Goal: Task Accomplishment & Management: Use online tool/utility

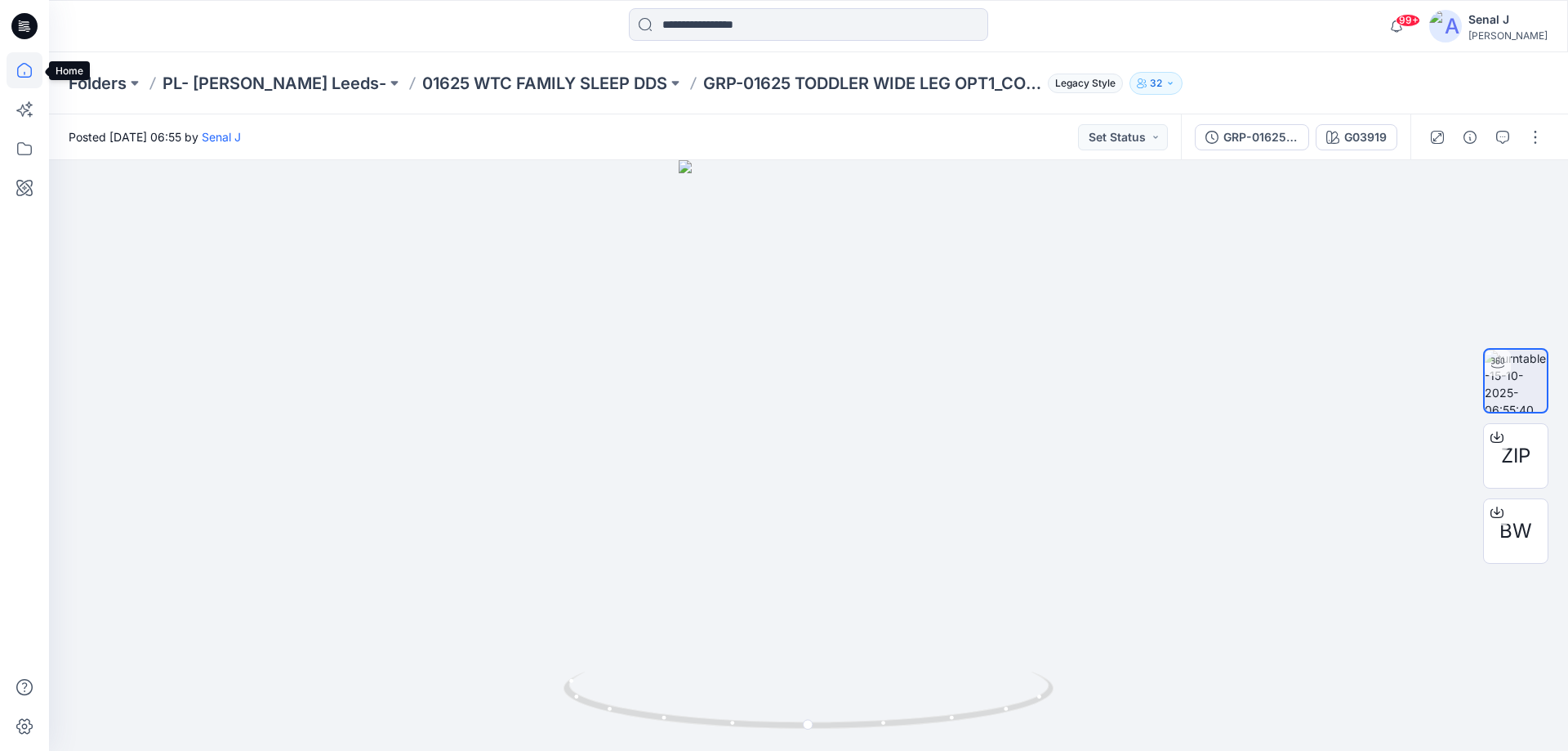
click at [16, 74] on icon at bounding box center [25, 70] width 36 height 36
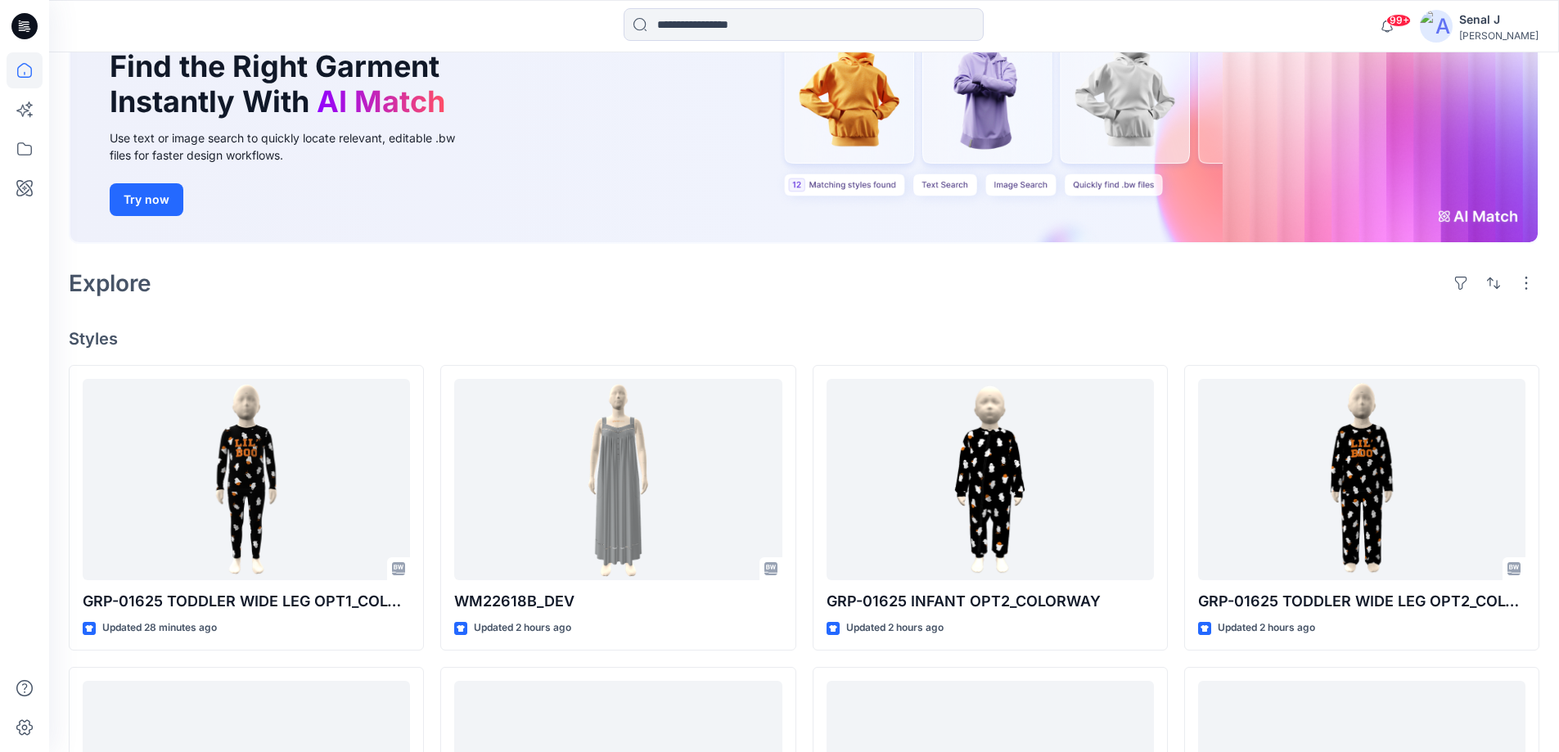
scroll to position [218, 0]
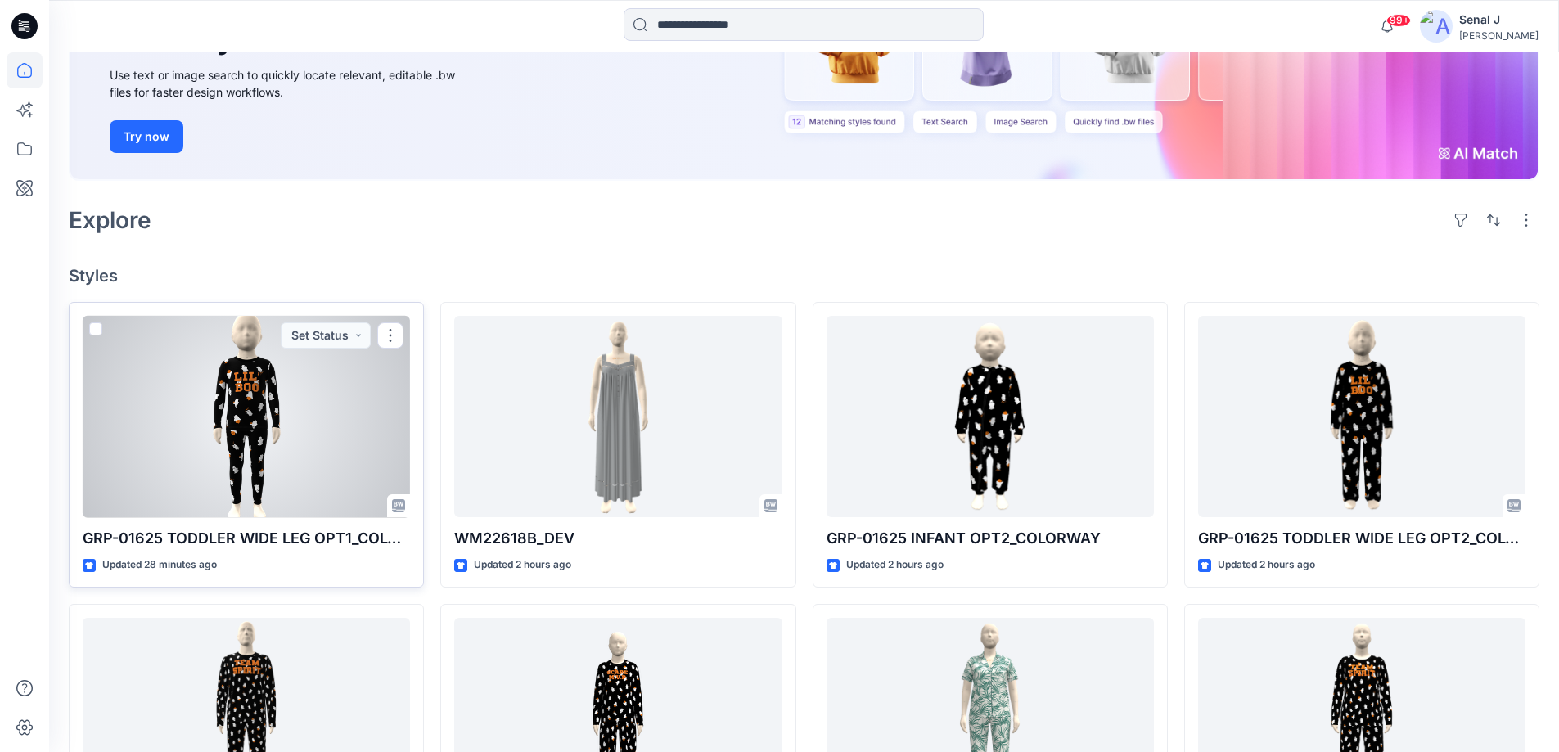
click at [292, 414] on div at bounding box center [246, 417] width 327 height 202
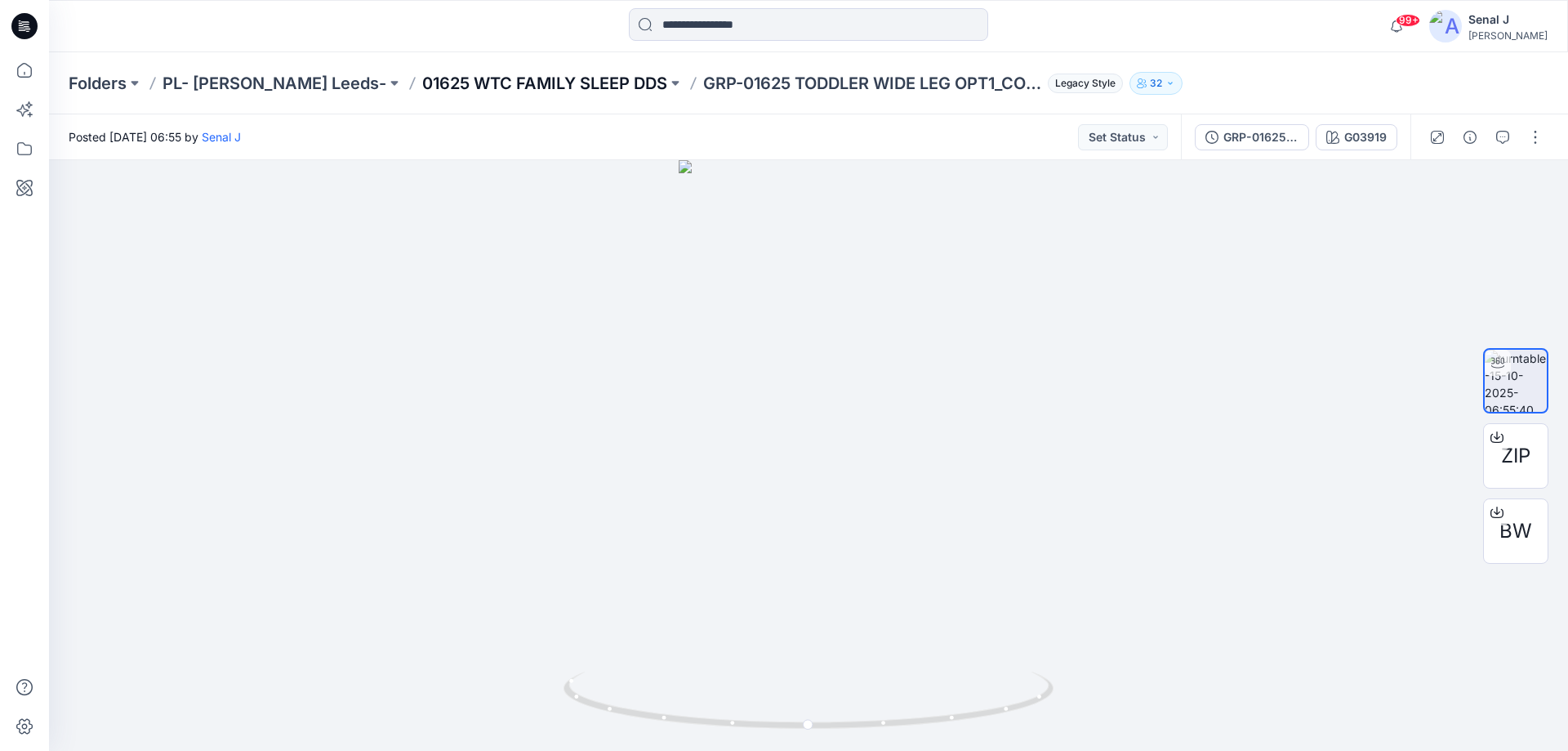
click at [480, 81] on p "01625 WTC FAMILY SLEEP DDS" at bounding box center [544, 83] width 245 height 23
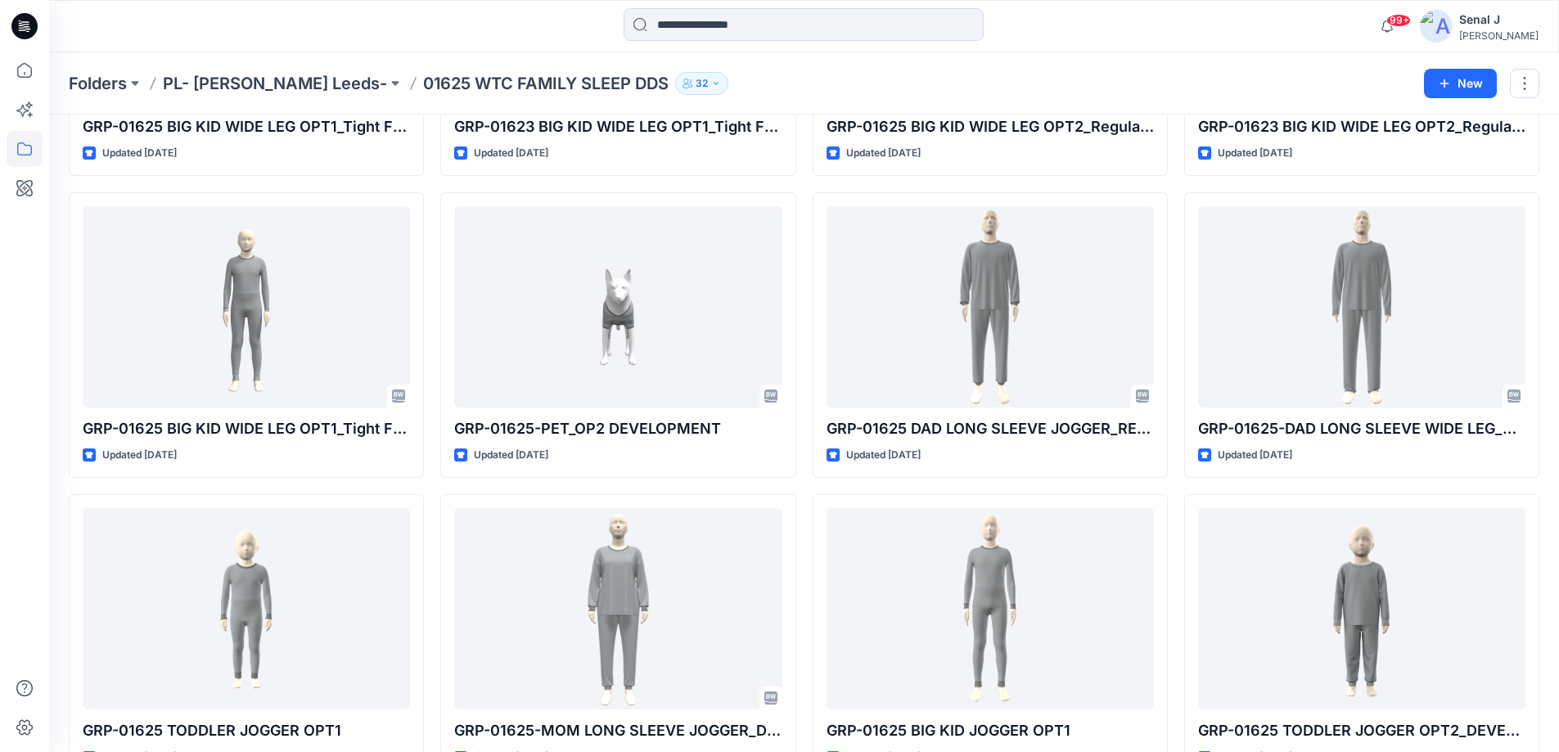
scroll to position [1055, 0]
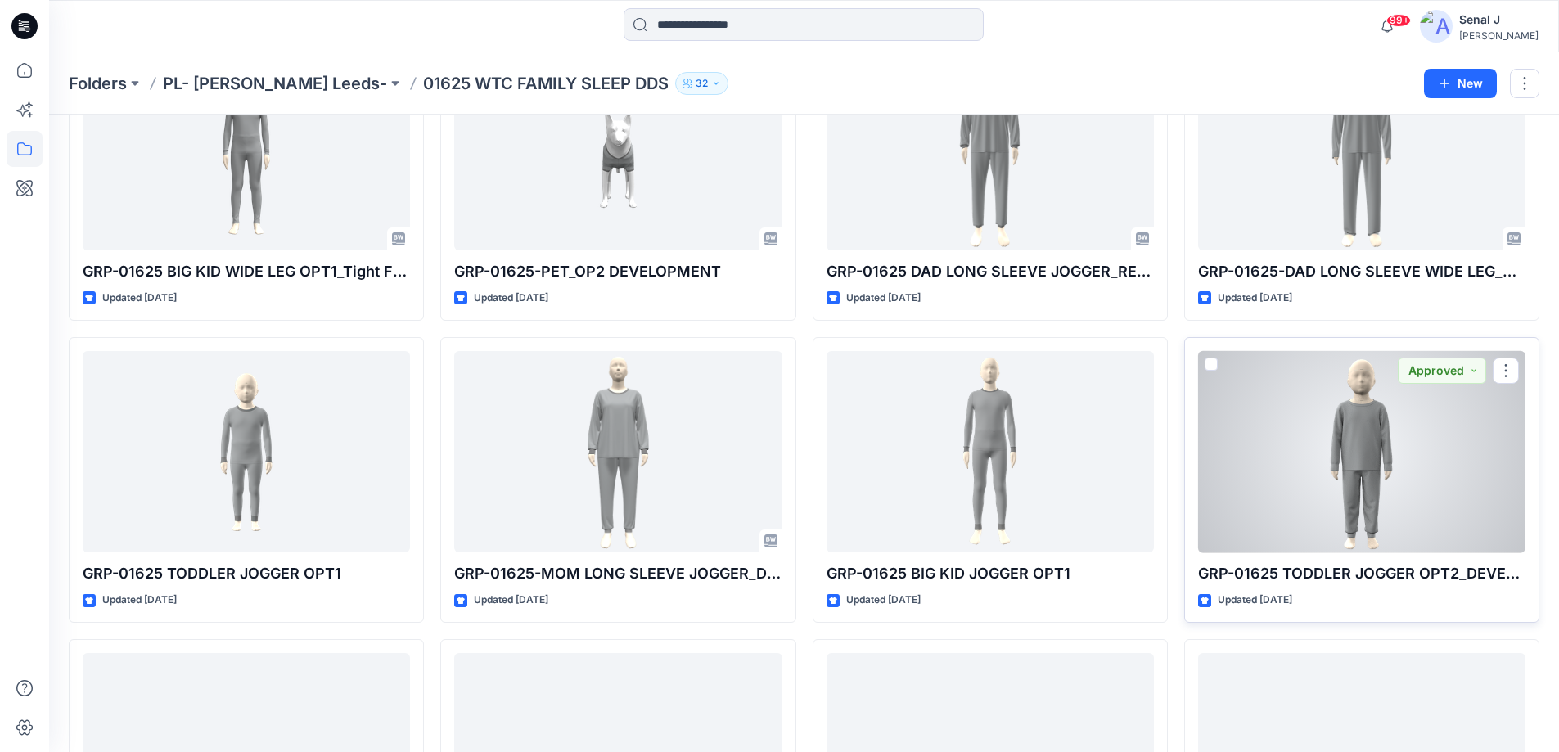
click at [1349, 436] on div at bounding box center [1361, 452] width 327 height 202
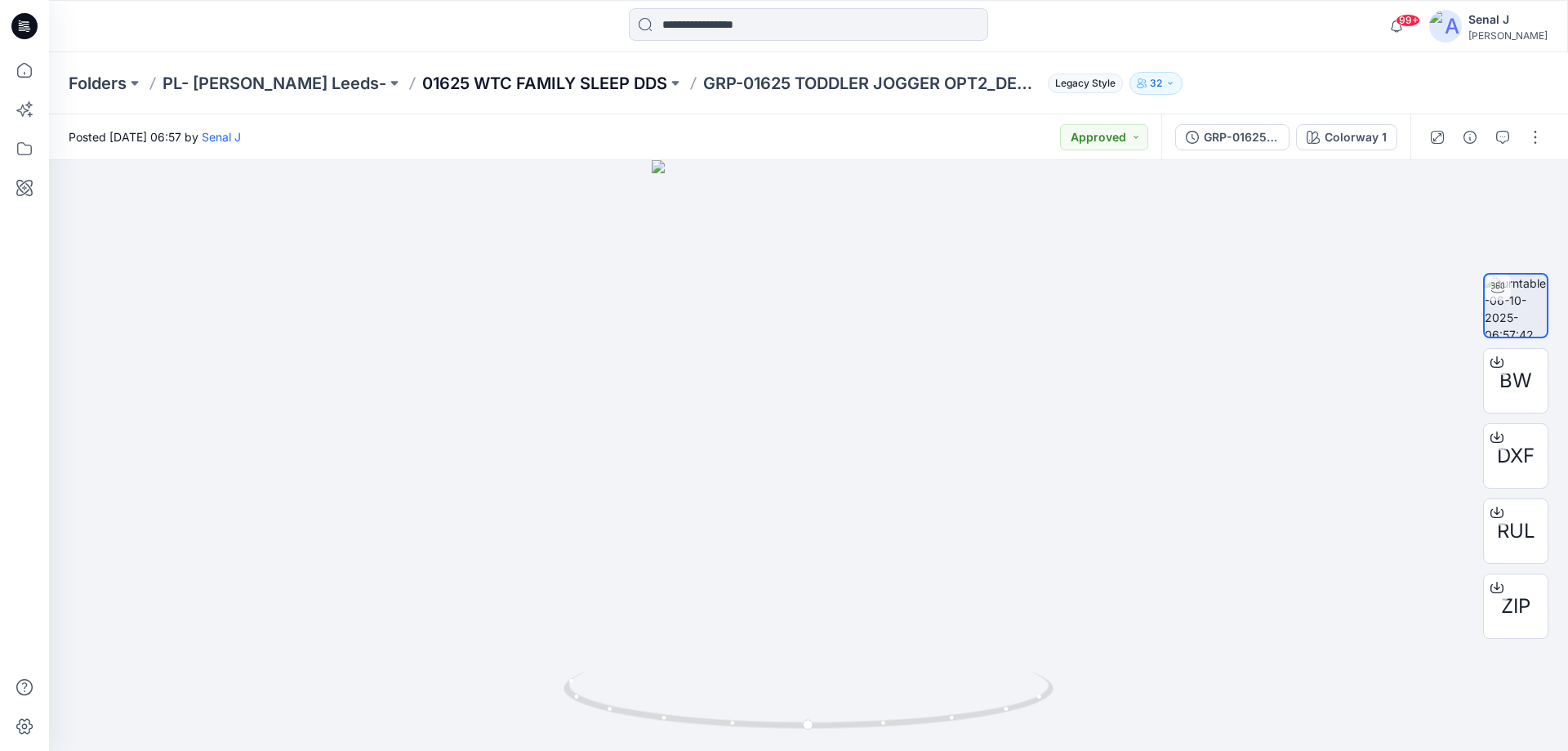
click at [441, 81] on p "01625 WTC FAMILY SLEEP DDS" at bounding box center [544, 83] width 245 height 23
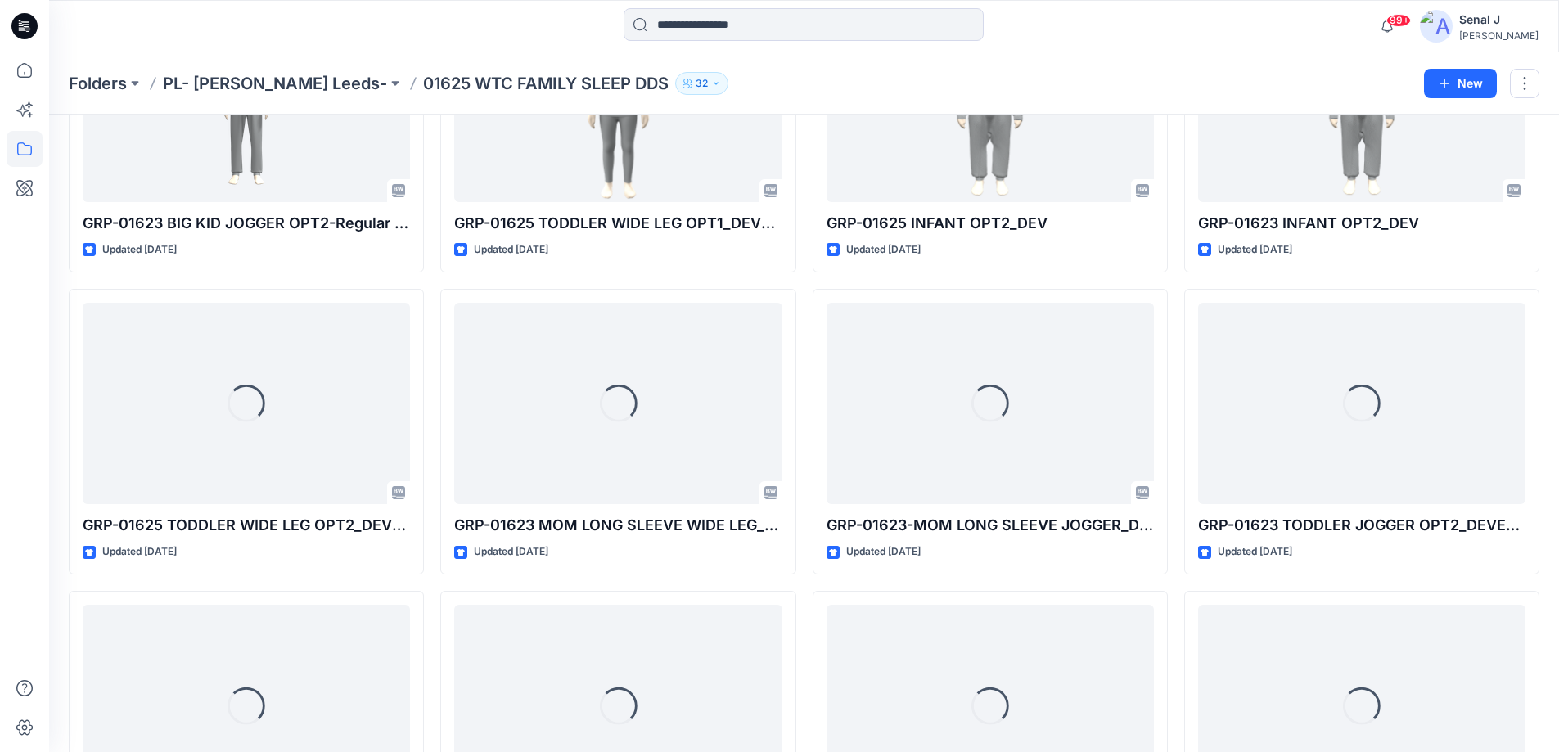
scroll to position [2649, 0]
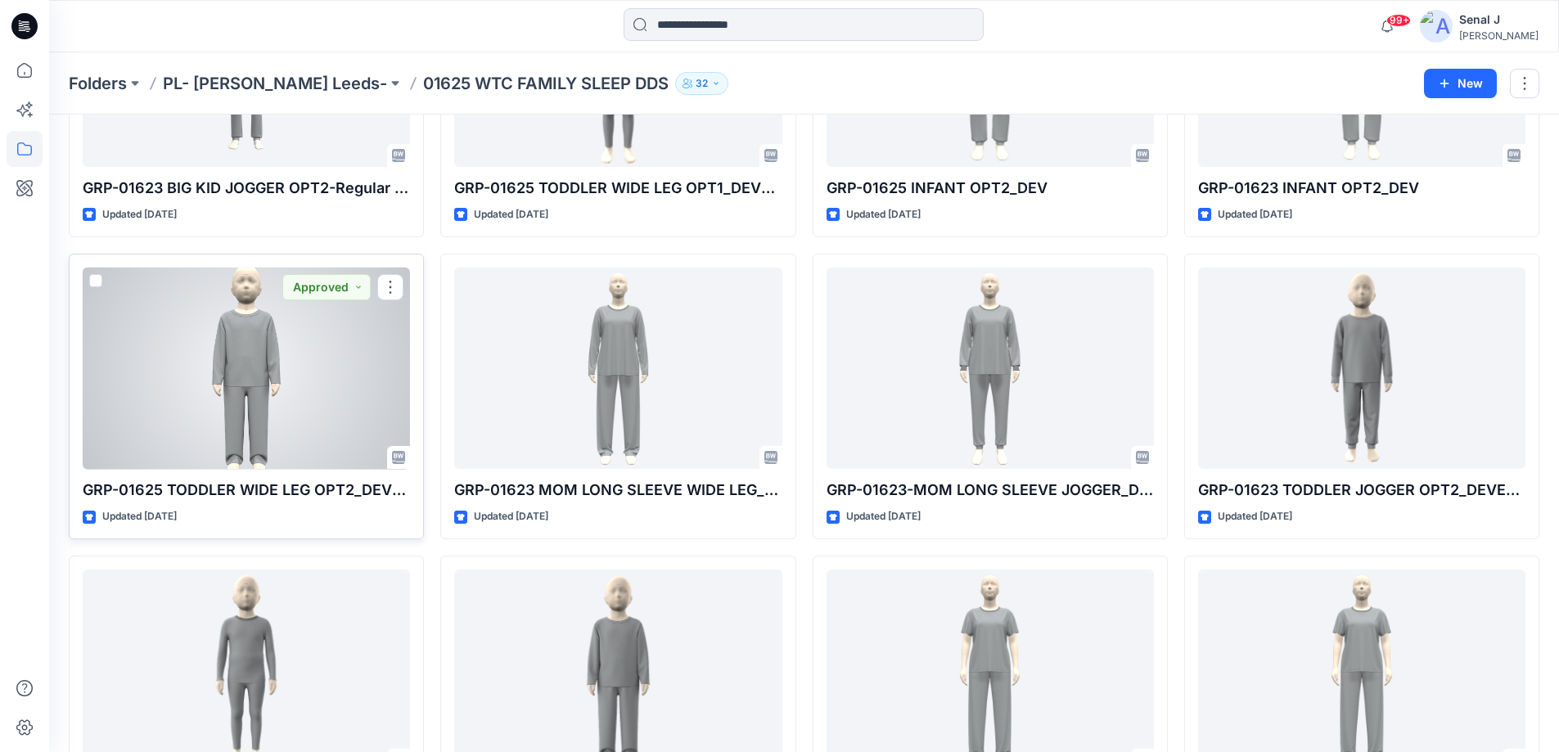
click at [233, 356] on div at bounding box center [246, 369] width 327 height 202
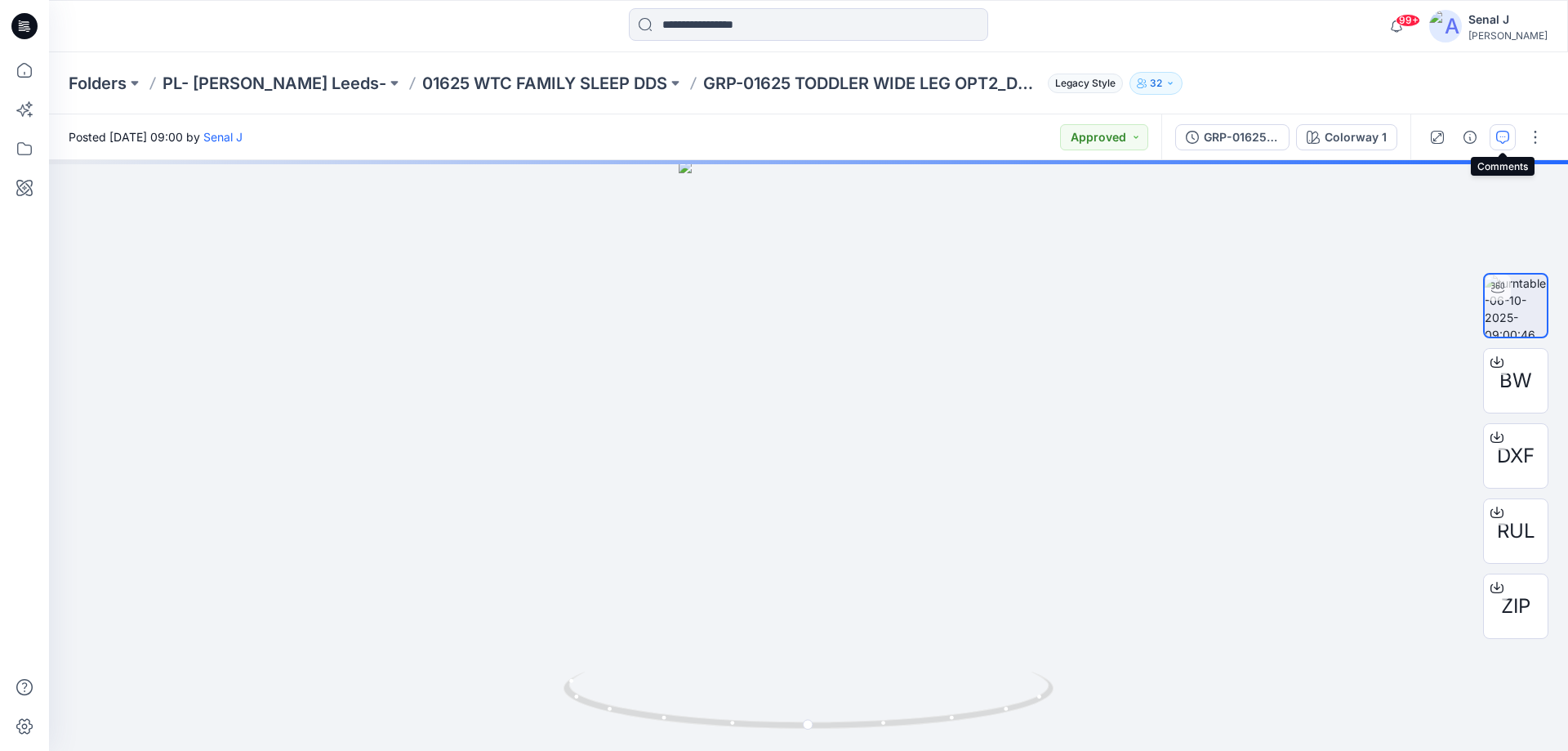
click at [1500, 138] on icon "button" at bounding box center [1502, 137] width 13 height 13
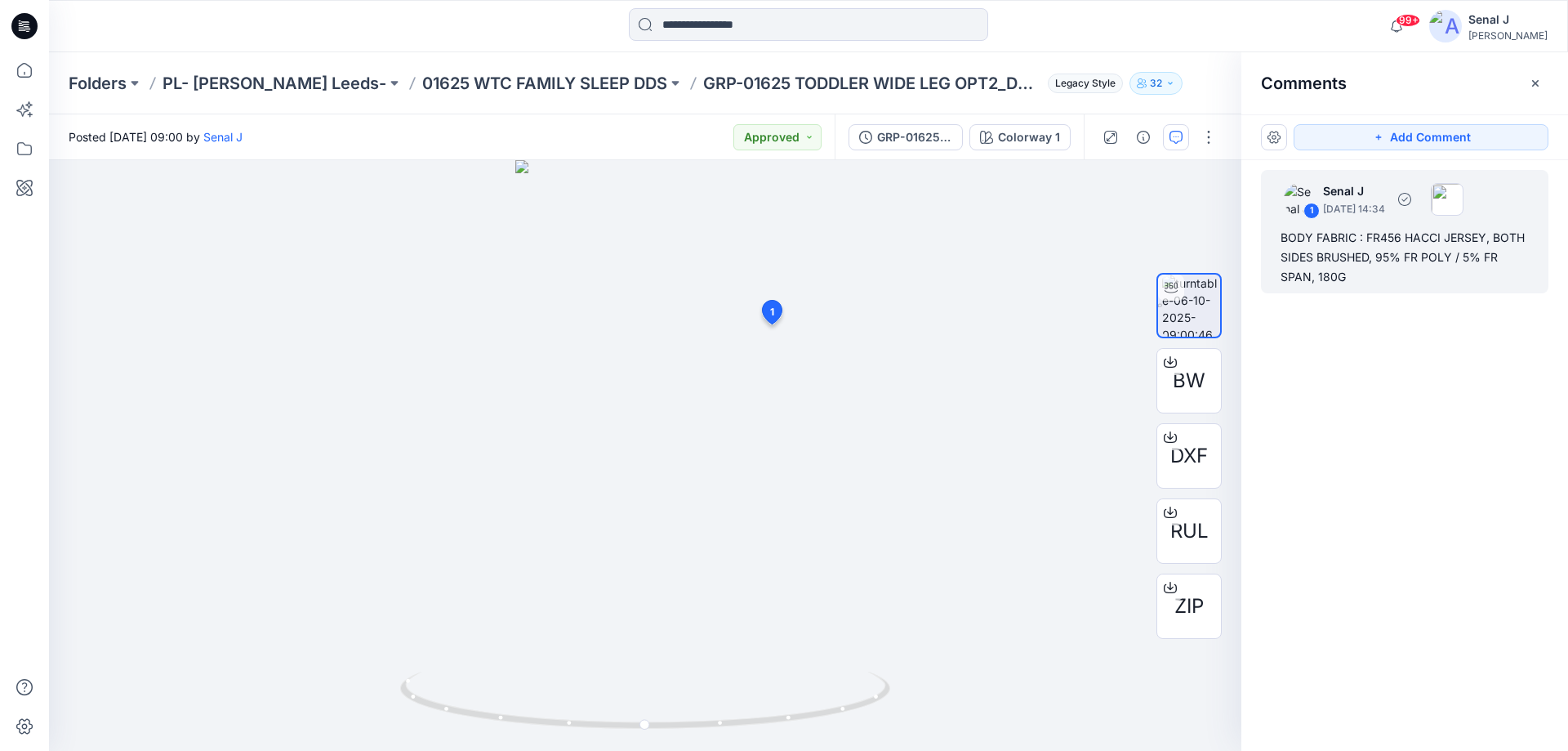
click at [1385, 251] on div "BODY FABRIC : FR456 HACCI JERSEY, BOTH SIDES BRUSHED, 95% FR POLY / 5% FR SPAN,…" at bounding box center [1404, 257] width 249 height 59
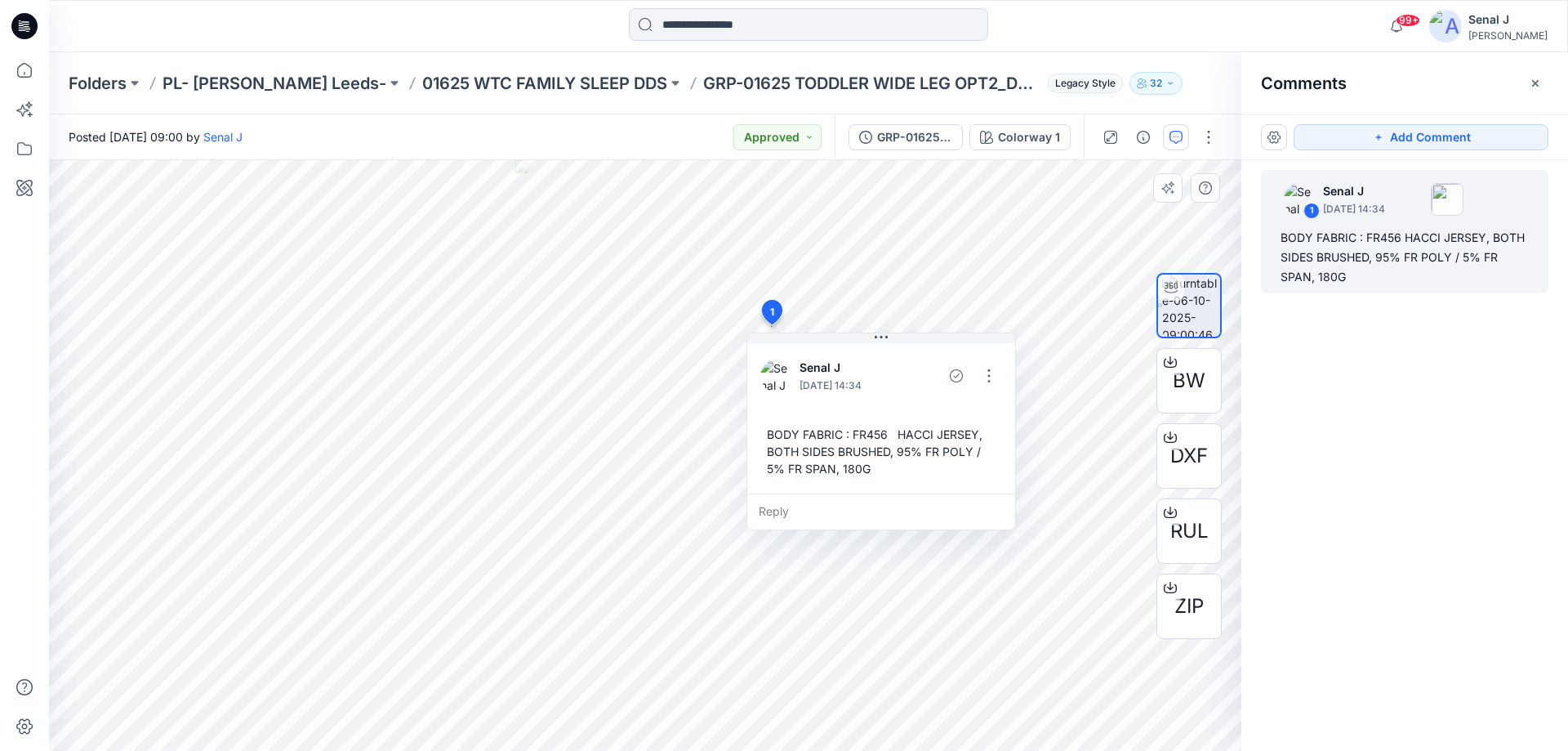
click at [784, 430] on div "BODY FABRIC : FR456 HACCI JERSEY, BOTH SIDES BRUSHED, 95% FR POLY / 5% FR SPAN,…" at bounding box center [881, 451] width 242 height 65
drag, startPoint x: 784, startPoint y: 430, endPoint x: 991, endPoint y: 474, distance: 211.6
click at [991, 474] on div "BODY FABRIC : FR456 HACCI JERSEY, BOTH SIDES BRUSHED, 95% FR POLY / 5% FR SPAN,…" at bounding box center [881, 451] width 242 height 65
copy div "BODY FABRIC : FR456 HACCI JERSEY, BOTH SIDES BRUSHED, 95% FR POLY / 5% FR SPAN,…"
click at [483, 85] on p "01625 WTC FAMILY SLEEP DDS" at bounding box center [544, 83] width 245 height 23
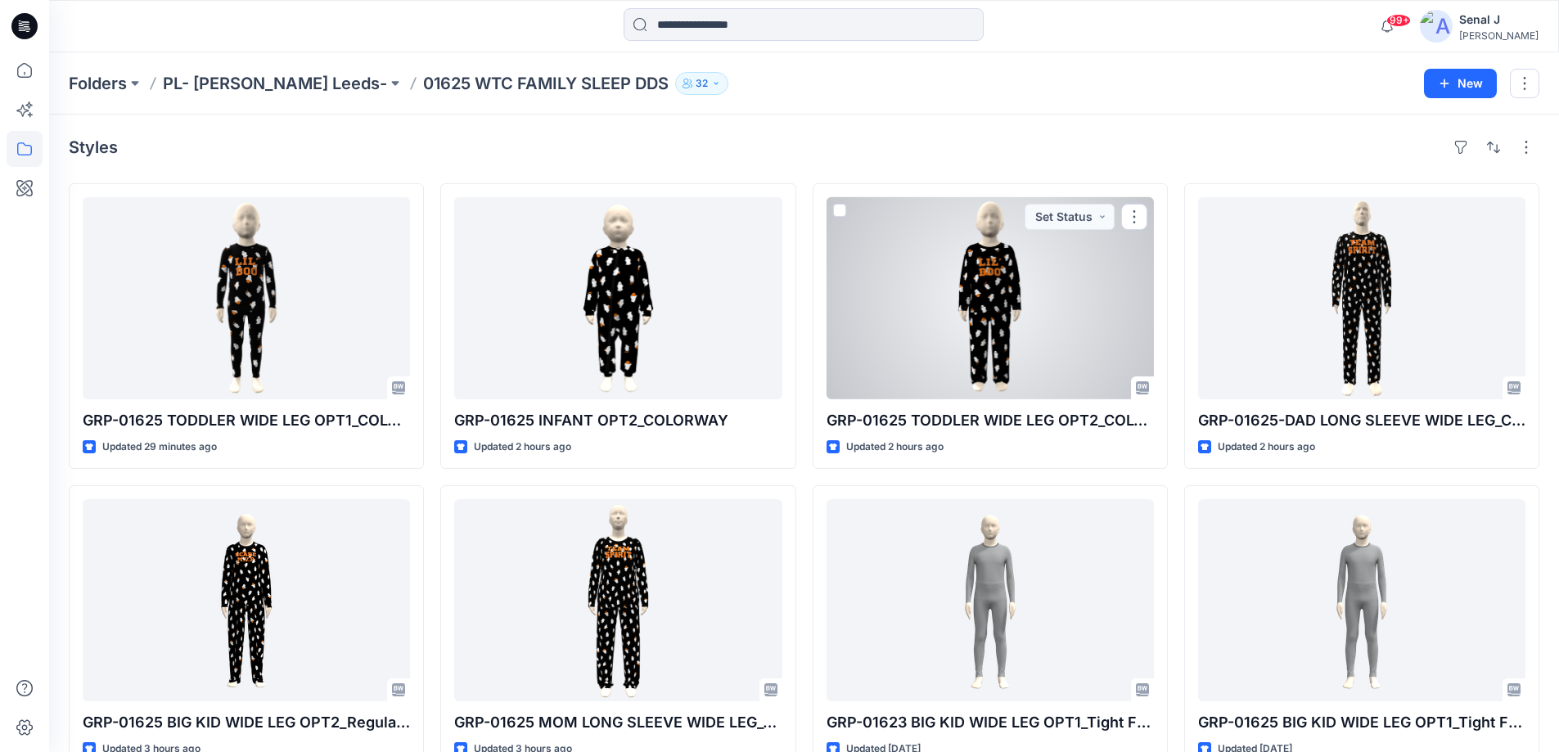
click at [1049, 286] on div at bounding box center [989, 298] width 327 height 202
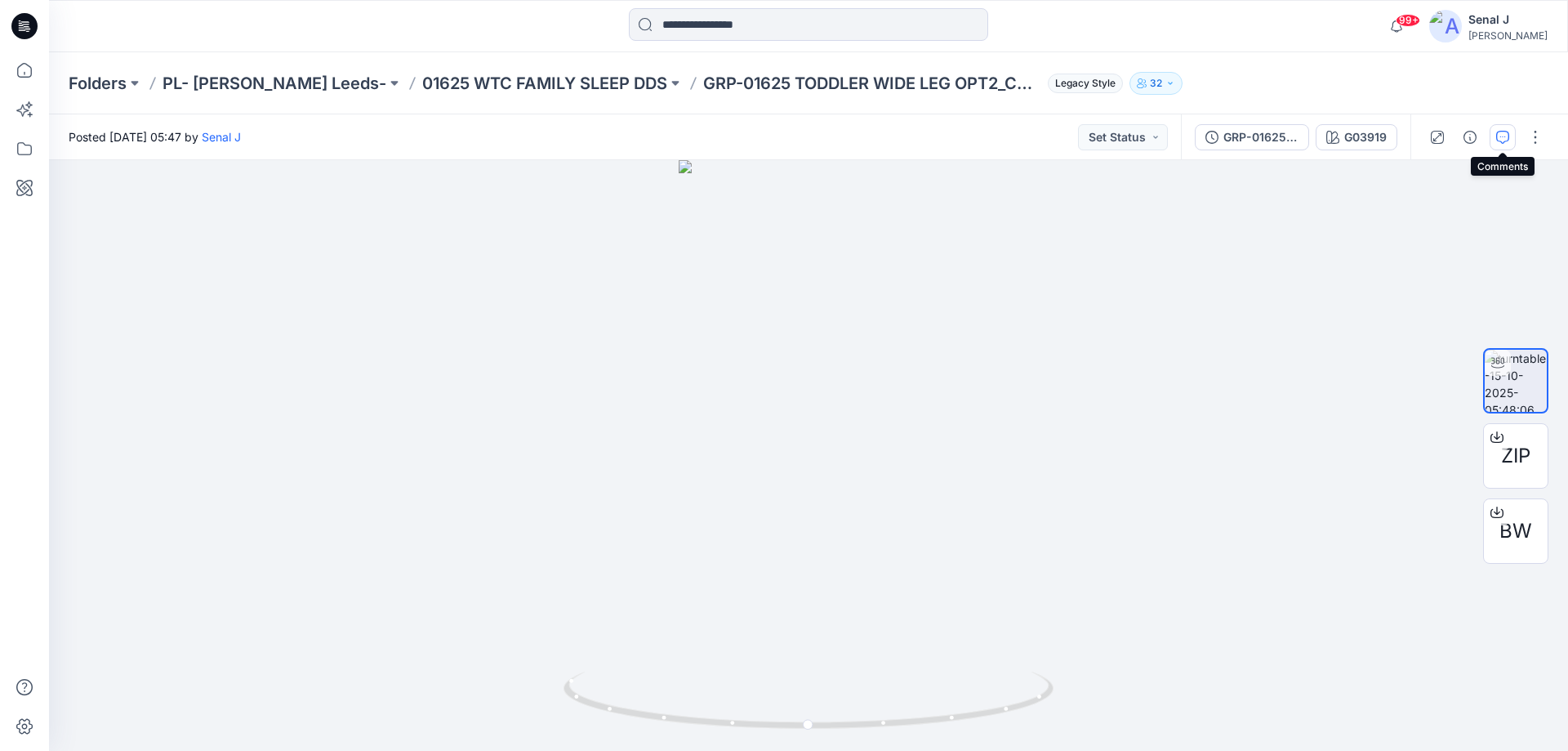
click at [1495, 137] on button "button" at bounding box center [1503, 137] width 26 height 26
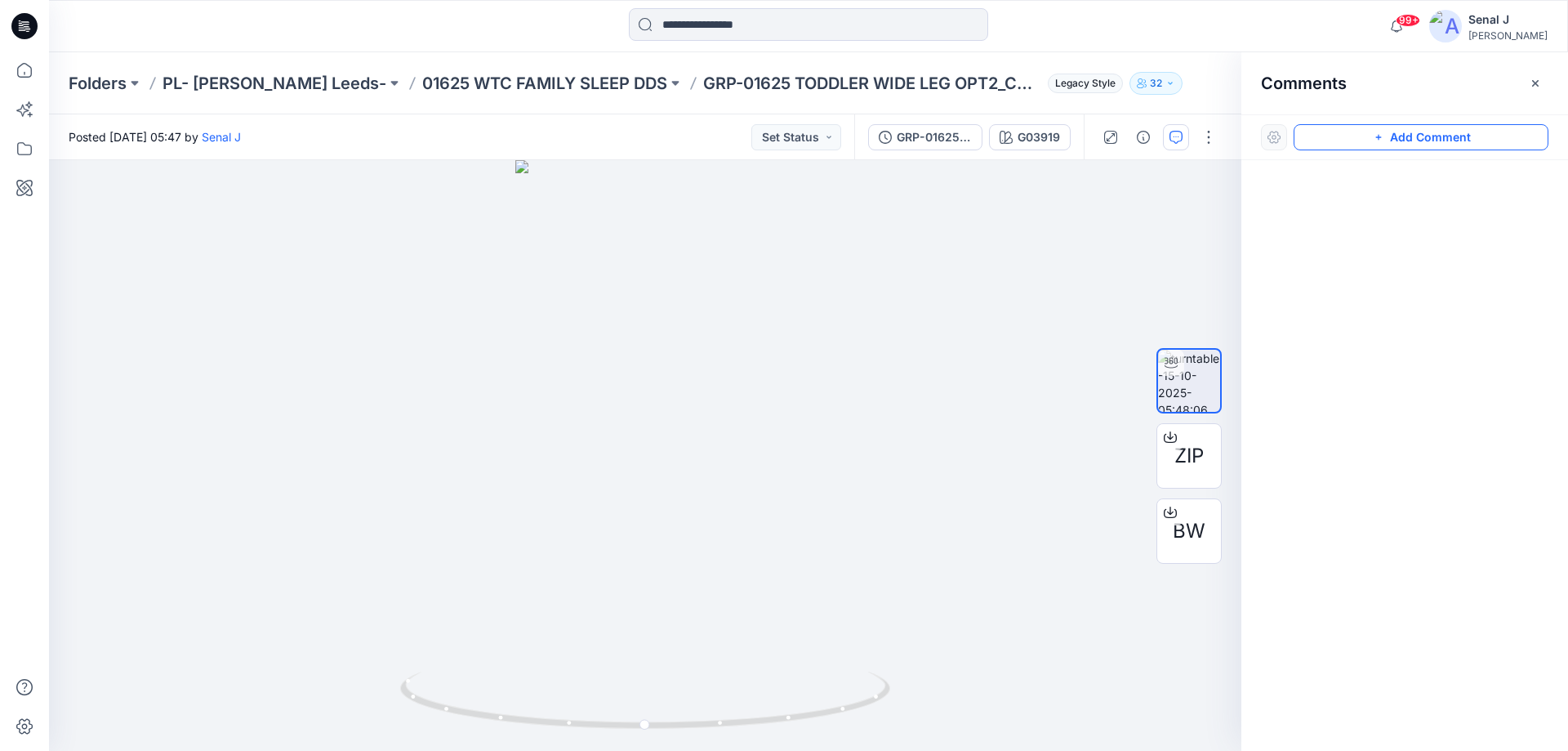
click at [1490, 138] on button "Add Comment" at bounding box center [1420, 137] width 255 height 26
click at [771, 261] on div "1" at bounding box center [645, 455] width 1193 height 591
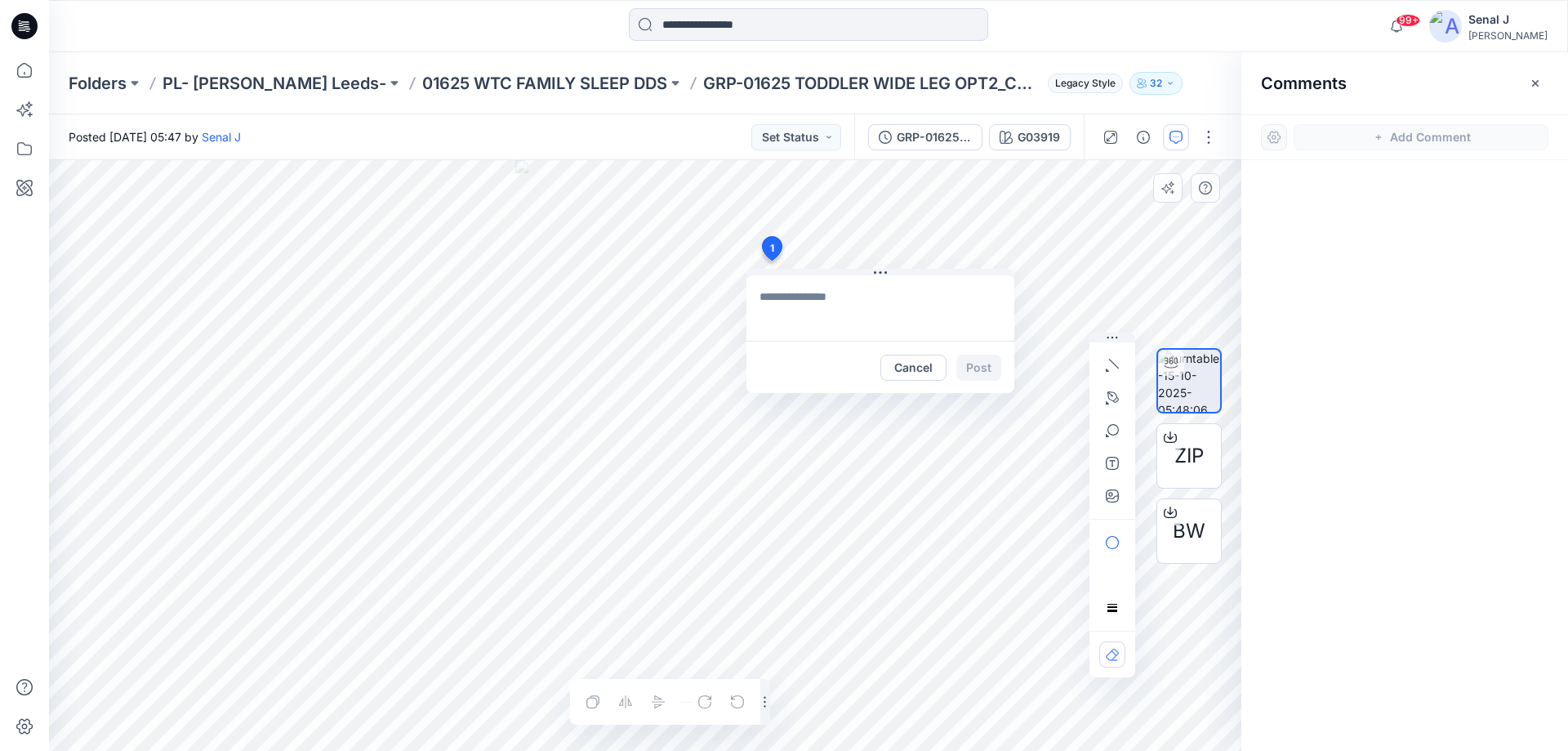
type textarea "**********"
click at [983, 376] on button "Post" at bounding box center [978, 368] width 45 height 26
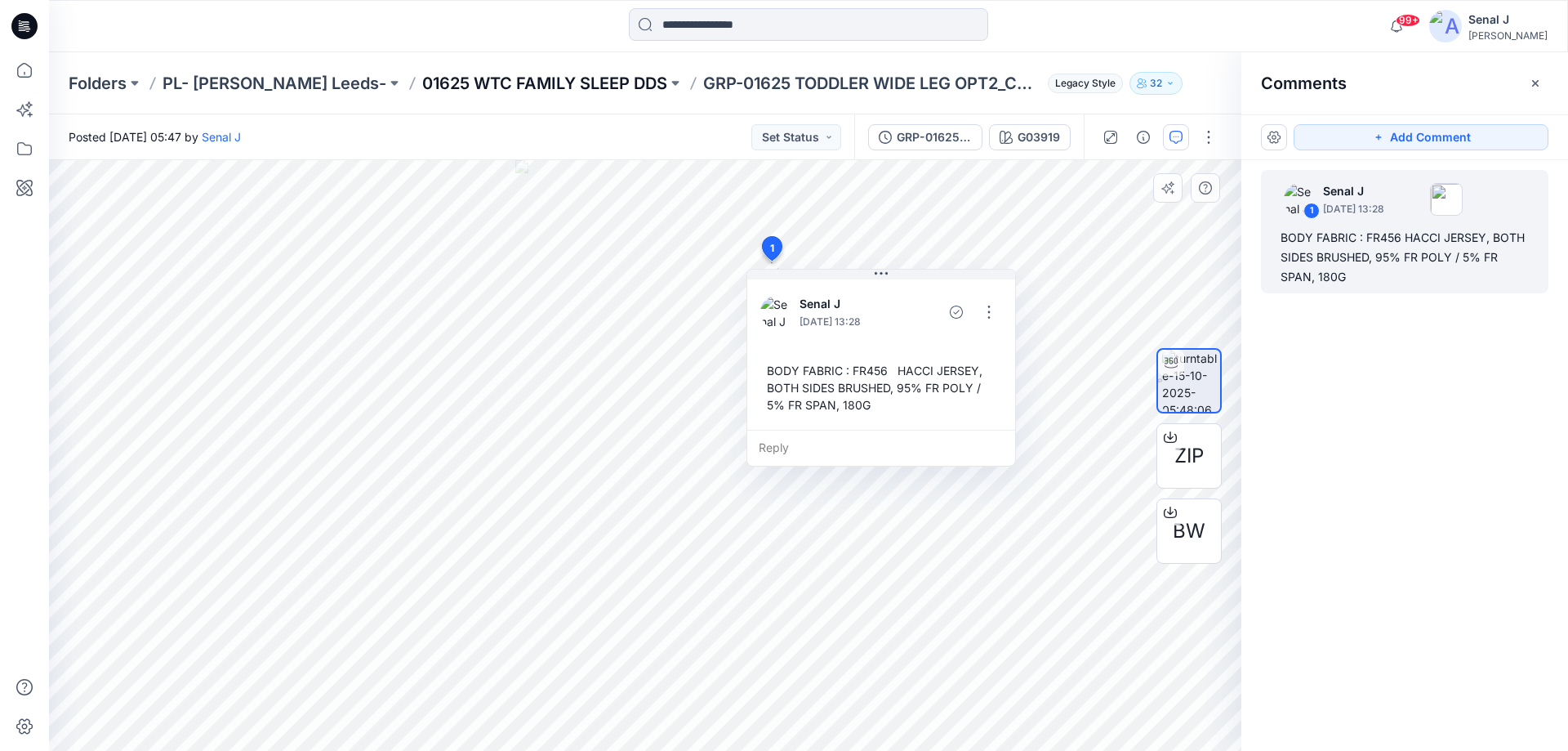
click at [449, 82] on p "01625 WTC FAMILY SLEEP DDS" at bounding box center [544, 83] width 245 height 23
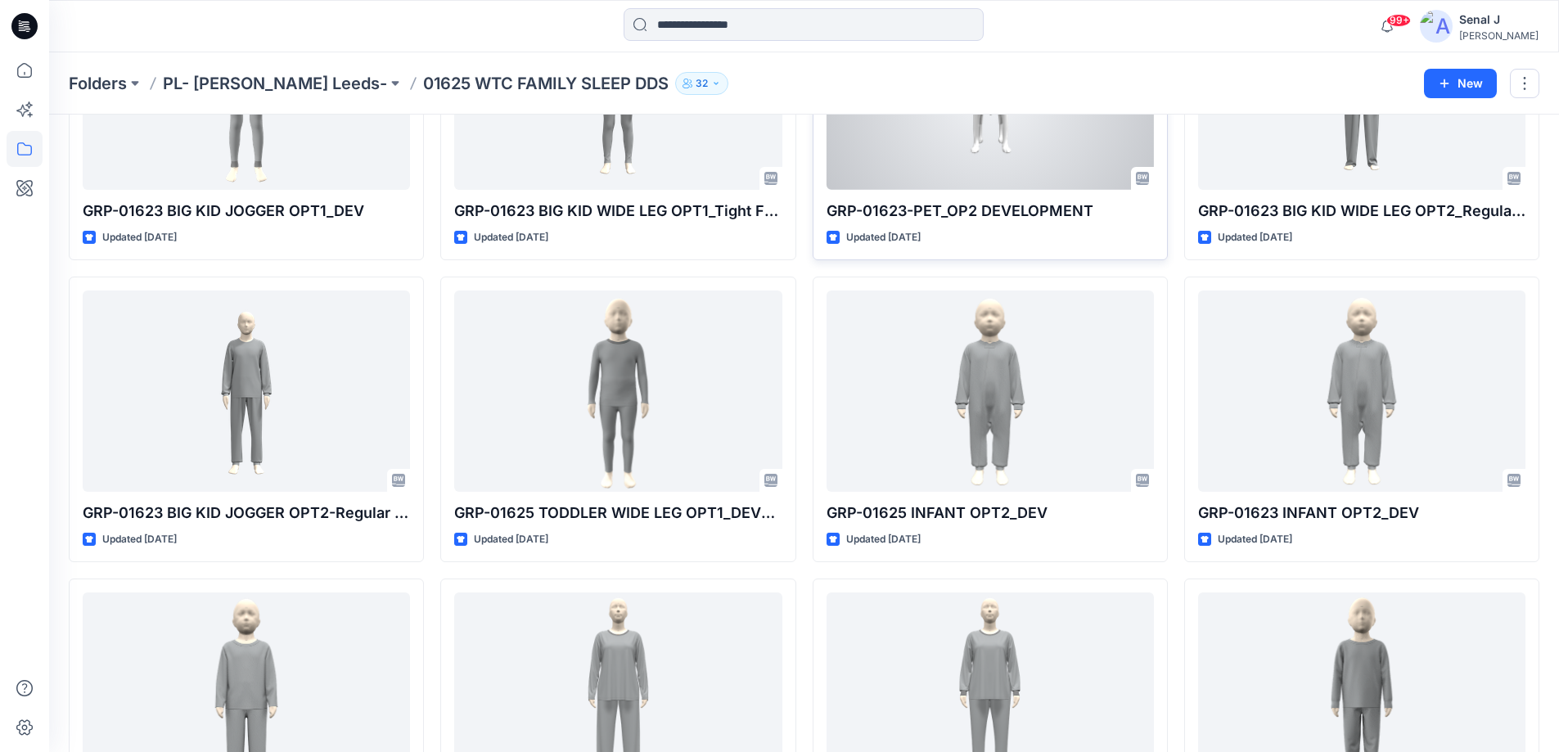
scroll to position [2400, 0]
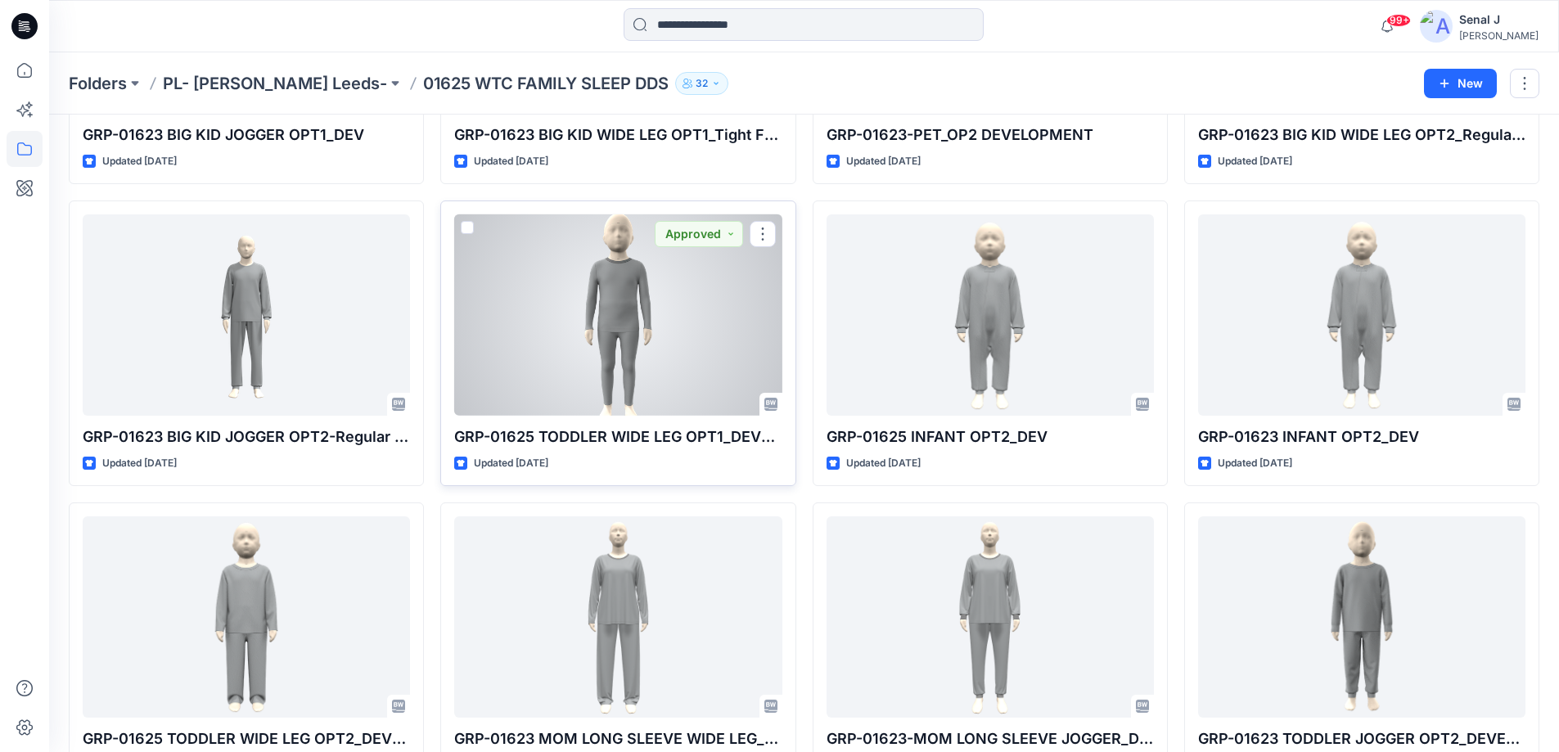
click at [646, 306] on div at bounding box center [617, 315] width 327 height 202
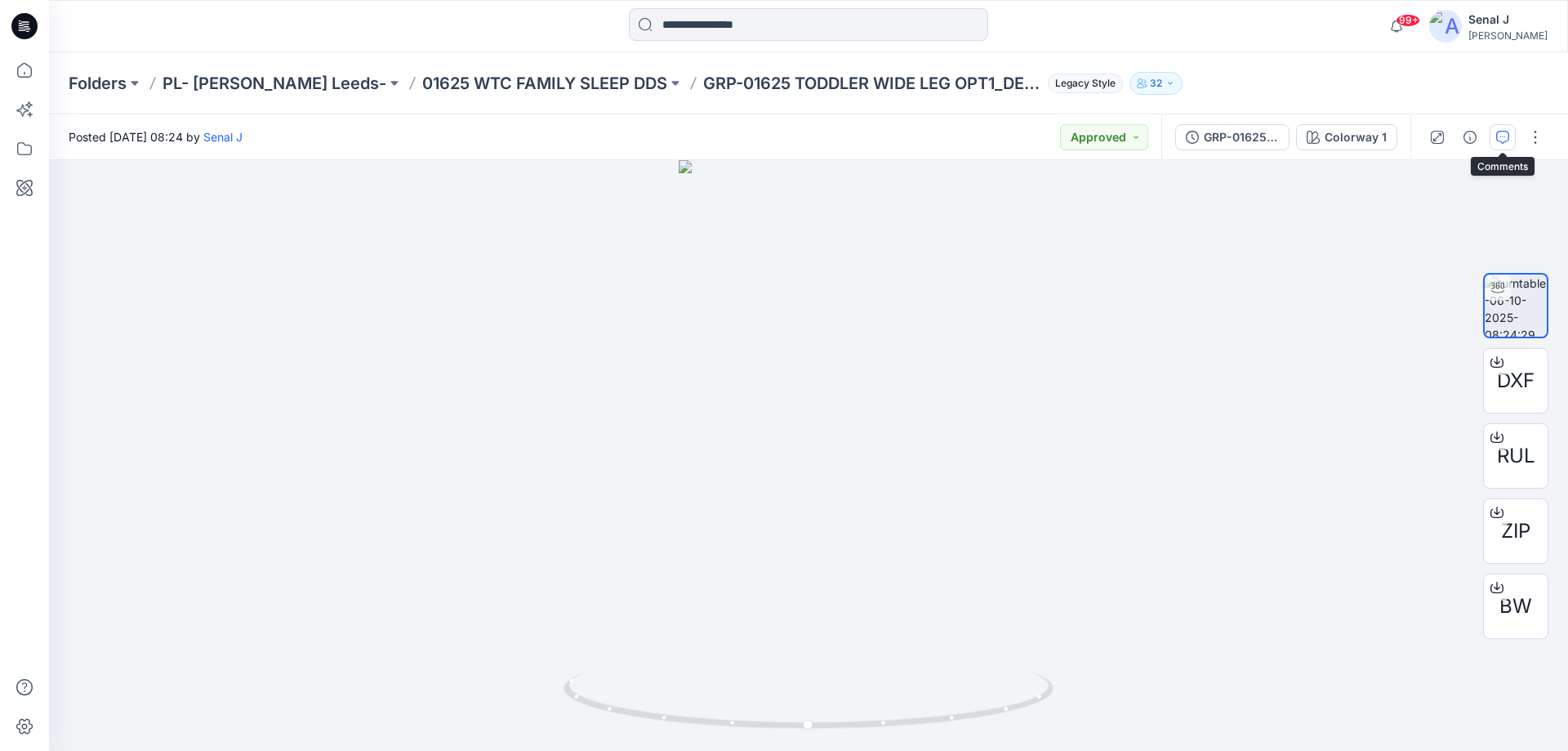
click at [1503, 141] on icon "button" at bounding box center [1502, 137] width 13 height 13
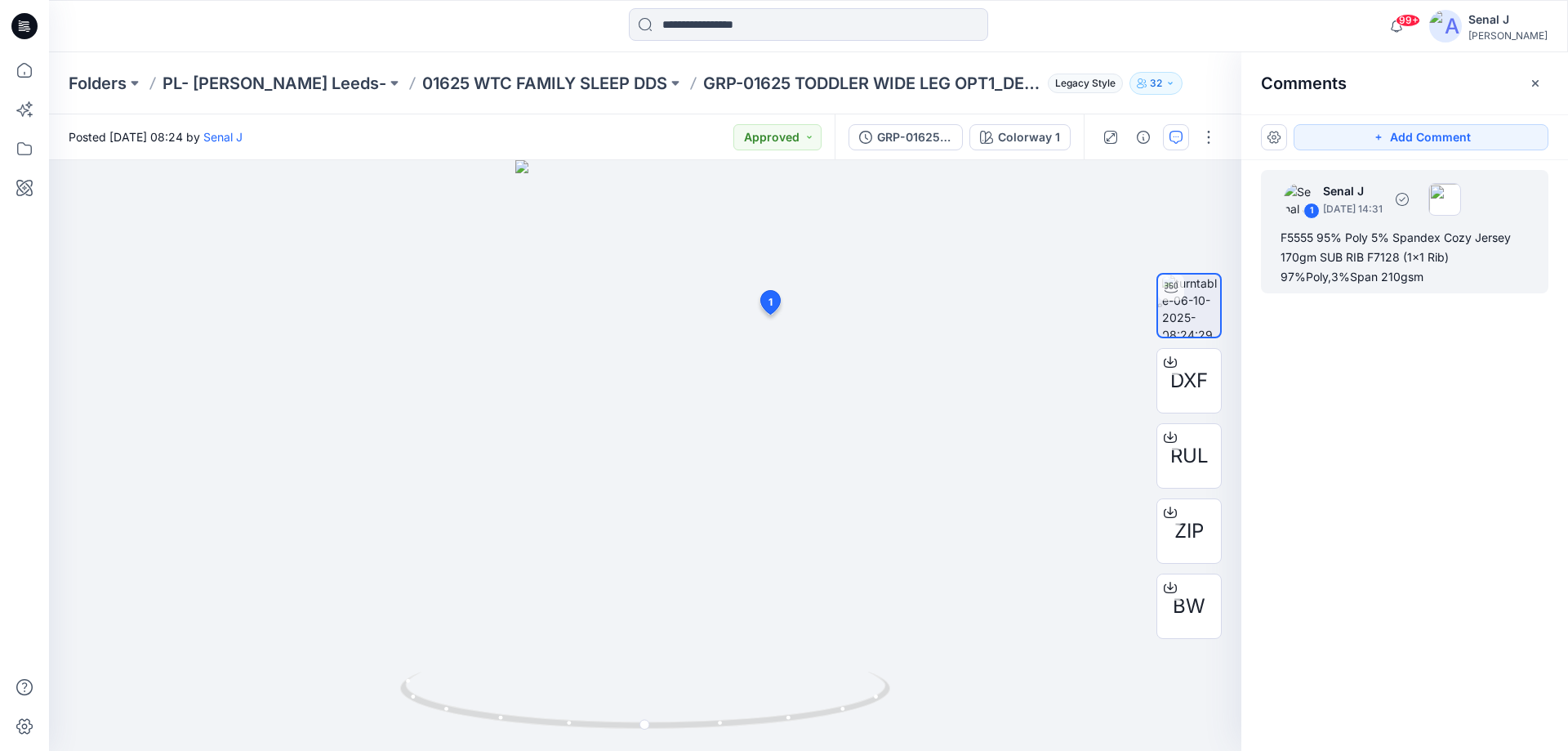
click at [1367, 262] on div "F5555 95% Poly 5% Spandex Cozy Jersey 170gm SUB RIB F7128 (1x1 Rib) 97%Poly,3%S…" at bounding box center [1404, 257] width 249 height 59
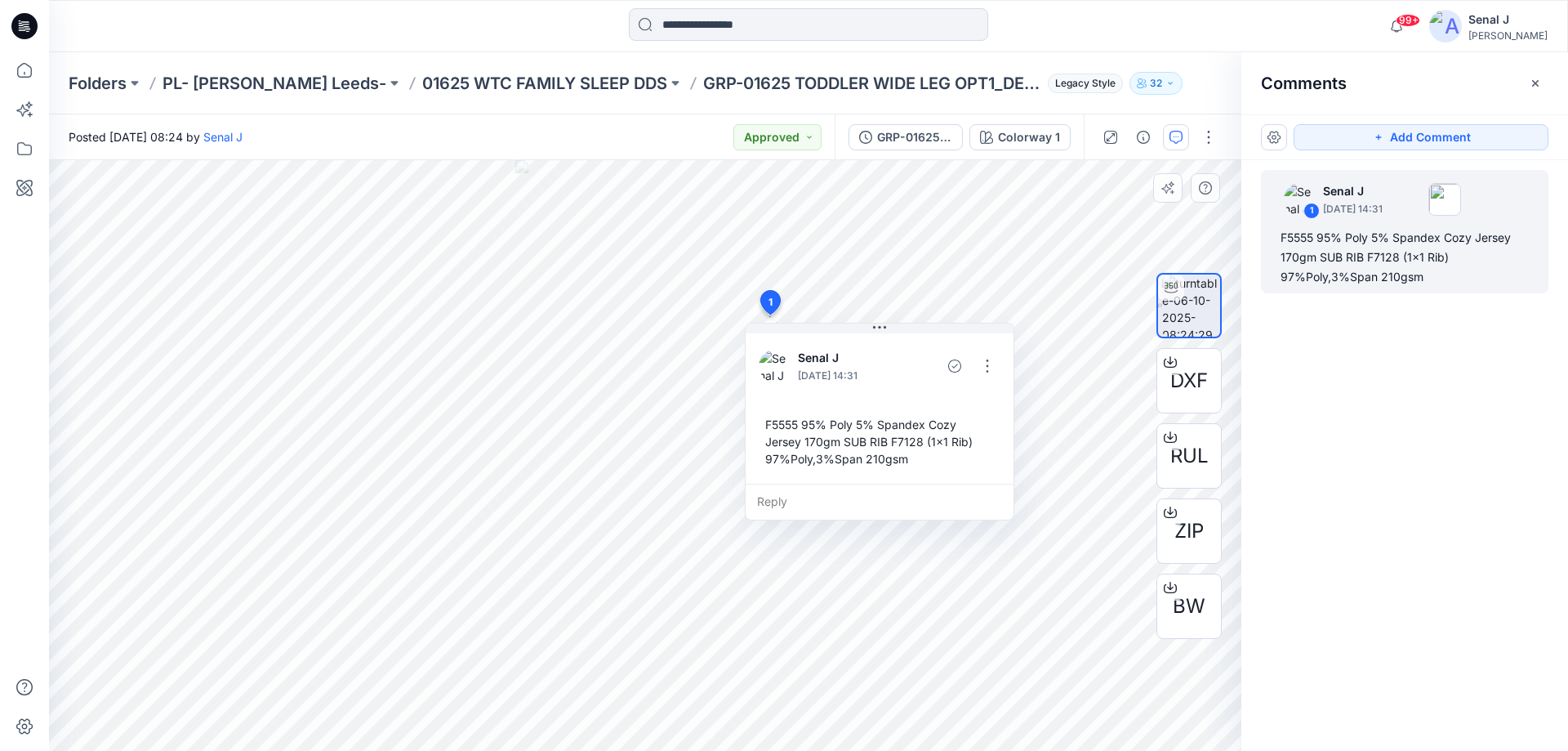
click at [776, 423] on div "F5555 95% Poly 5% Spandex Cozy Jersey 170gm SUB RIB F7128 (1x1 Rib) 97%Poly,3%S…" at bounding box center [879, 441] width 242 height 65
drag, startPoint x: 776, startPoint y: 423, endPoint x: 962, endPoint y: 461, distance: 189.8
click at [962, 461] on div "F5555 95% Poly 5% Spandex Cozy Jersey 170gm SUB RIB F7128 (1x1 Rib) 97%Poly,3%S…" at bounding box center [879, 441] width 242 height 65
copy div "F5555 95% Poly 5% Spandex Cozy Jersey 170gm SUB RIB F7128 (1x1 Rib) 97%Poly,3%S…"
click at [25, 72] on icon at bounding box center [24, 73] width 1 height 3
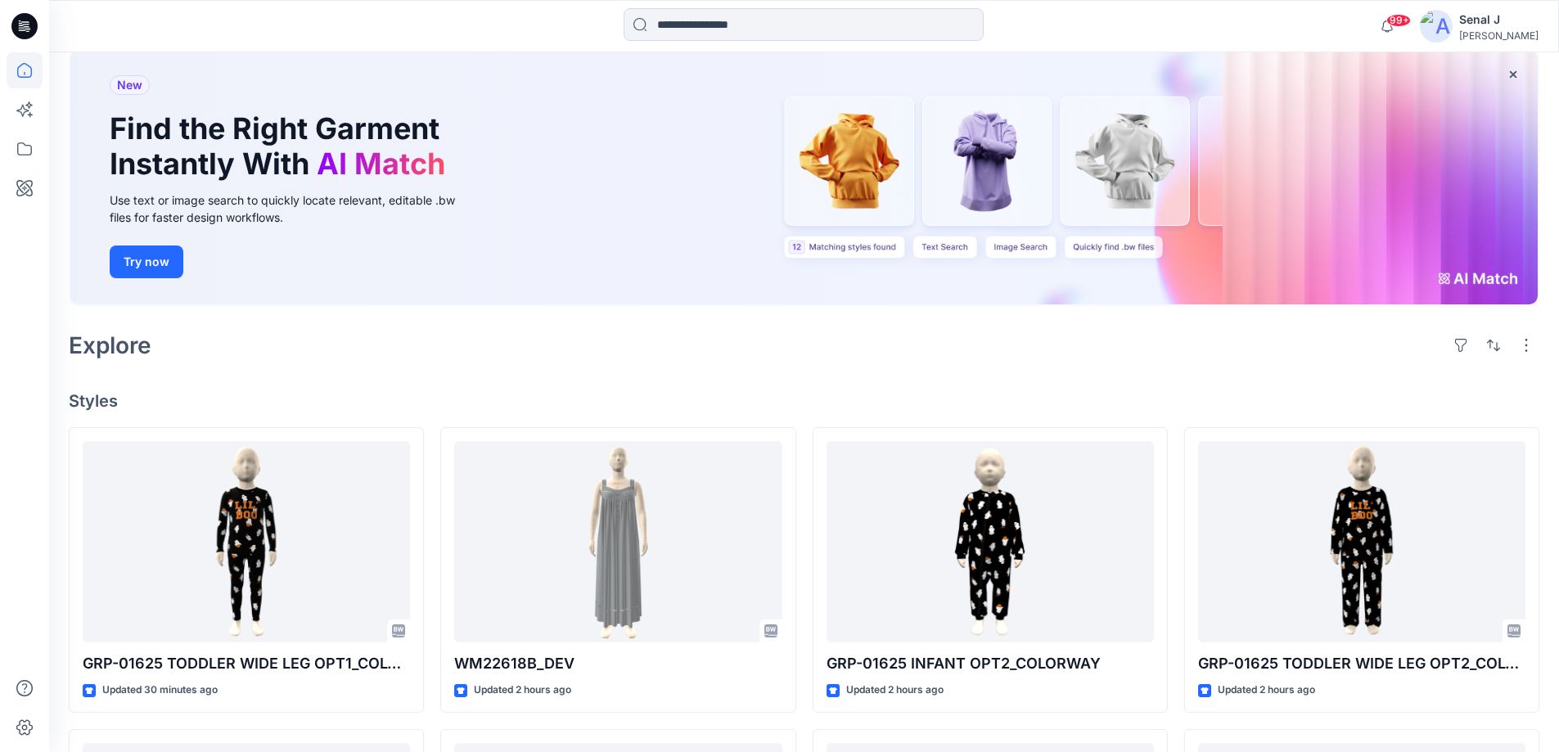
scroll to position [218, 0]
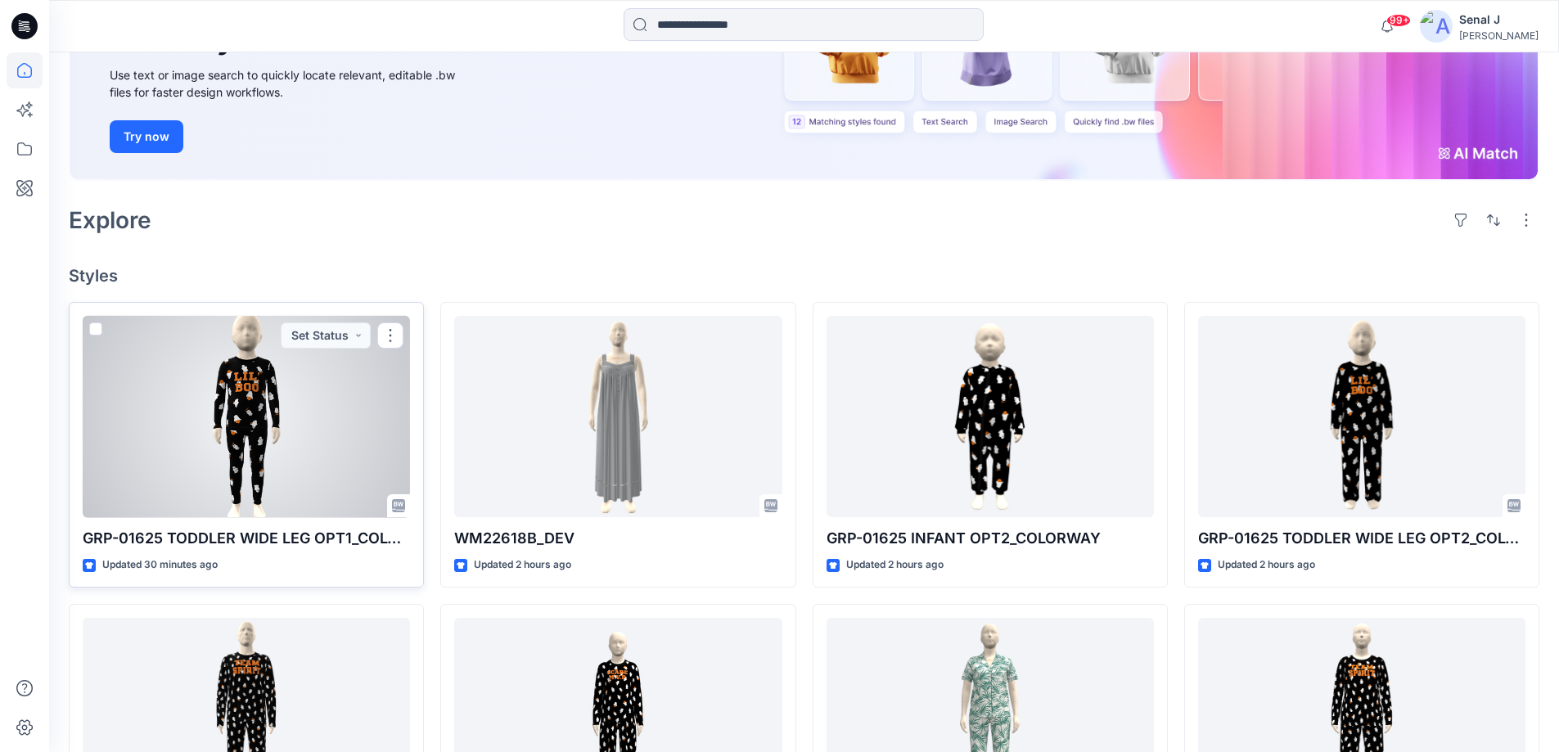
click at [256, 422] on div at bounding box center [246, 417] width 327 height 202
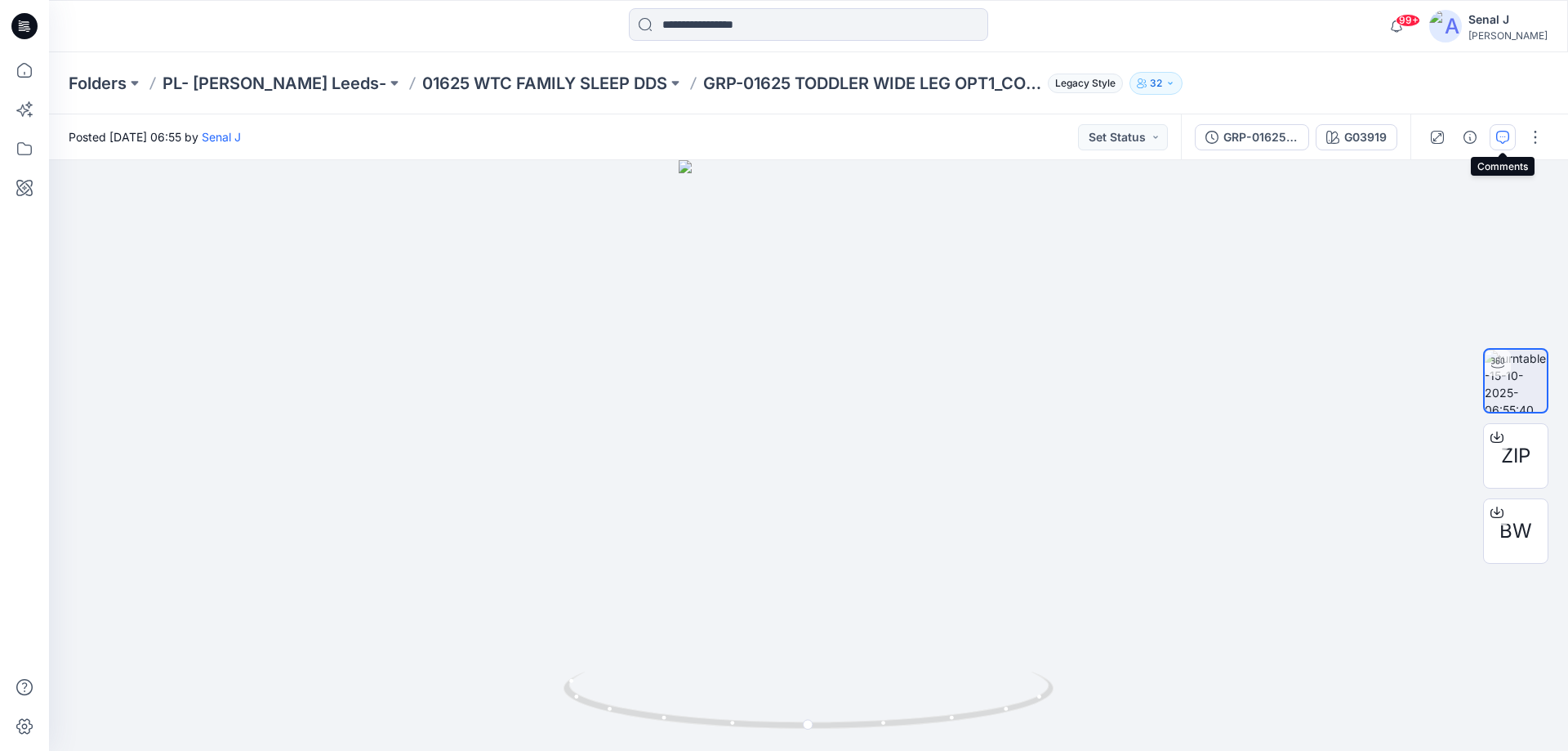
click at [1497, 138] on icon "button" at bounding box center [1502, 137] width 13 height 13
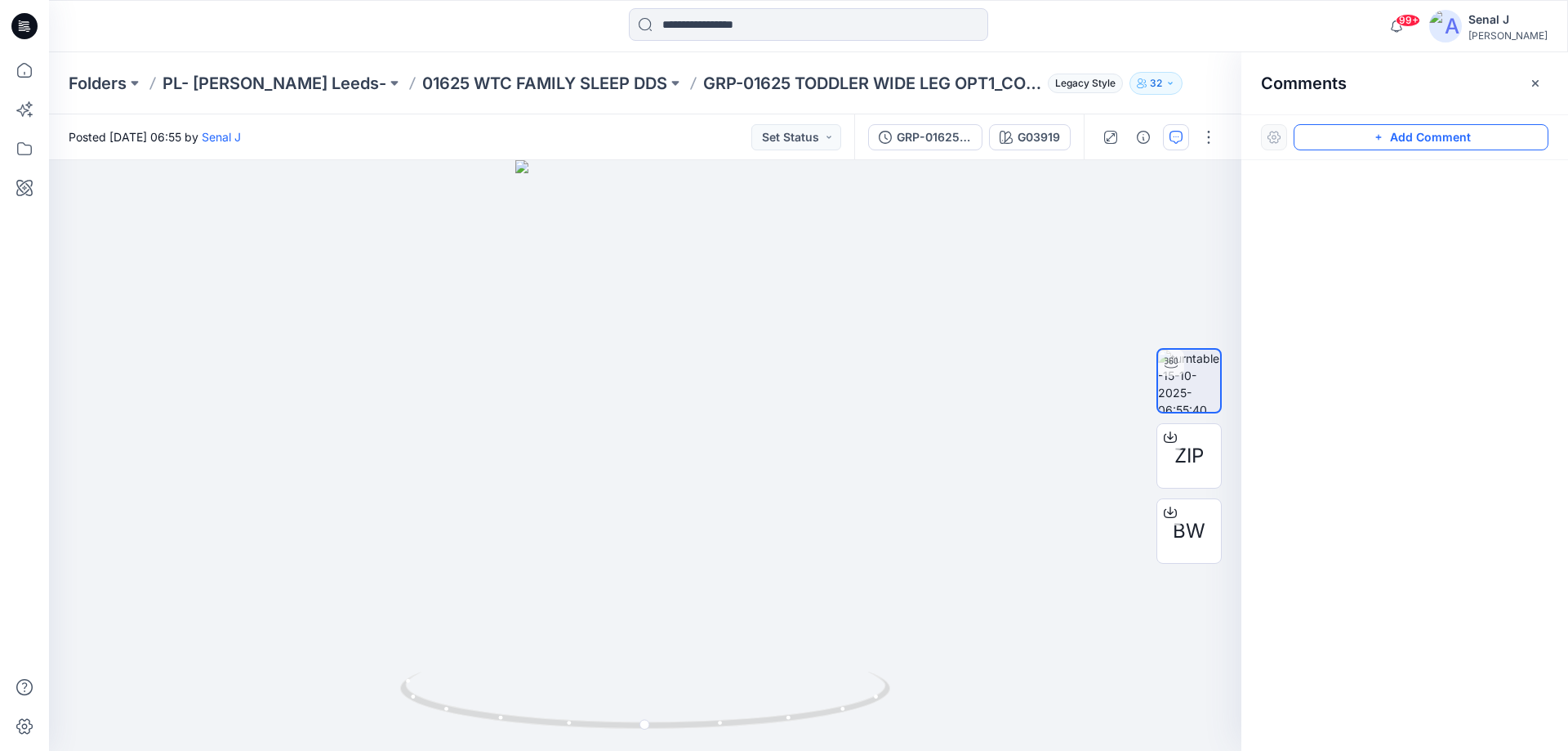
click at [1469, 135] on button "Add Comment" at bounding box center [1420, 137] width 255 height 26
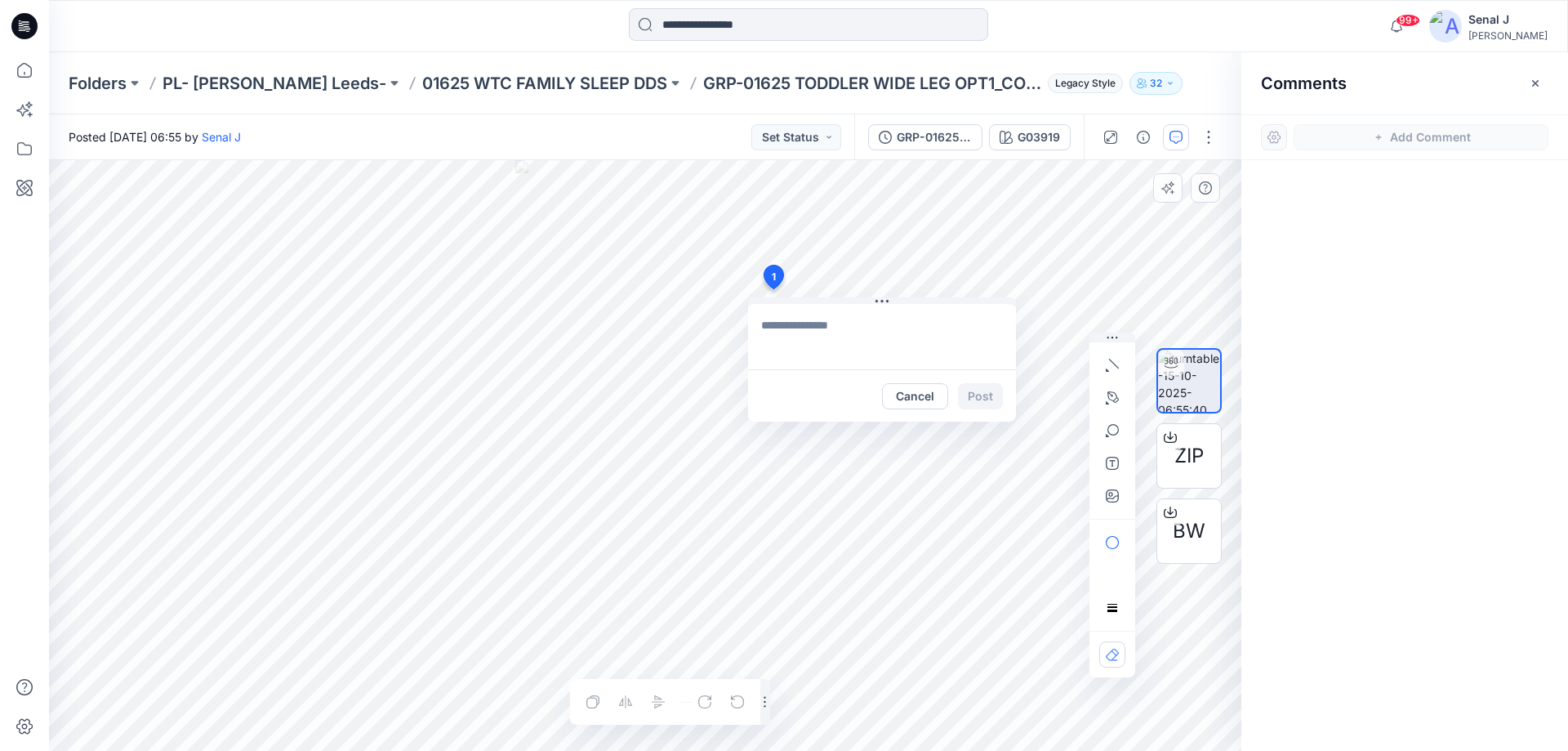
click at [773, 290] on div "1 Cancel Post Layer 1" at bounding box center [645, 455] width 1193 height 591
type textarea "**********"
click at [987, 397] on button "Post" at bounding box center [980, 396] width 45 height 26
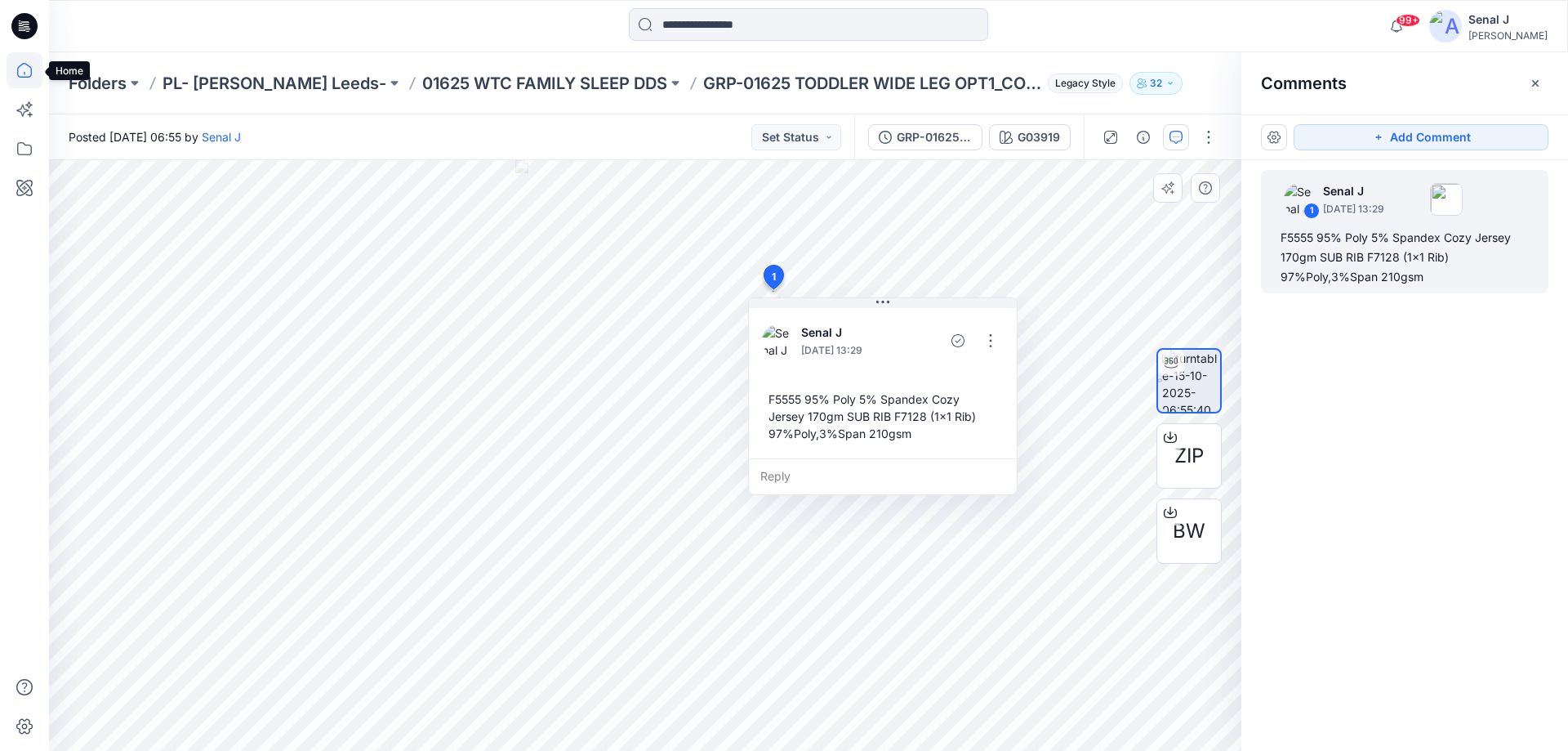
click at [16, 62] on icon at bounding box center [25, 70] width 36 height 36
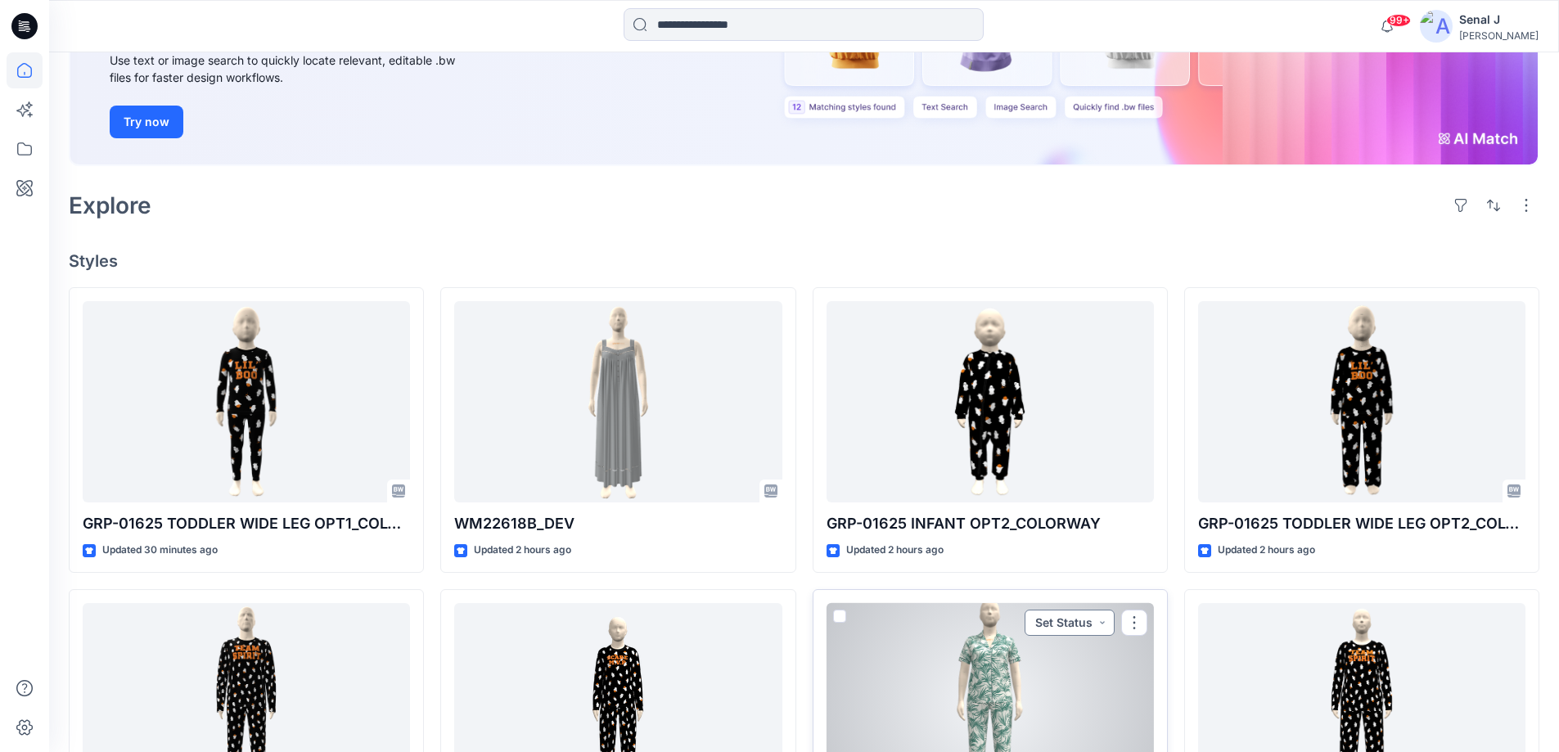
scroll to position [218, 0]
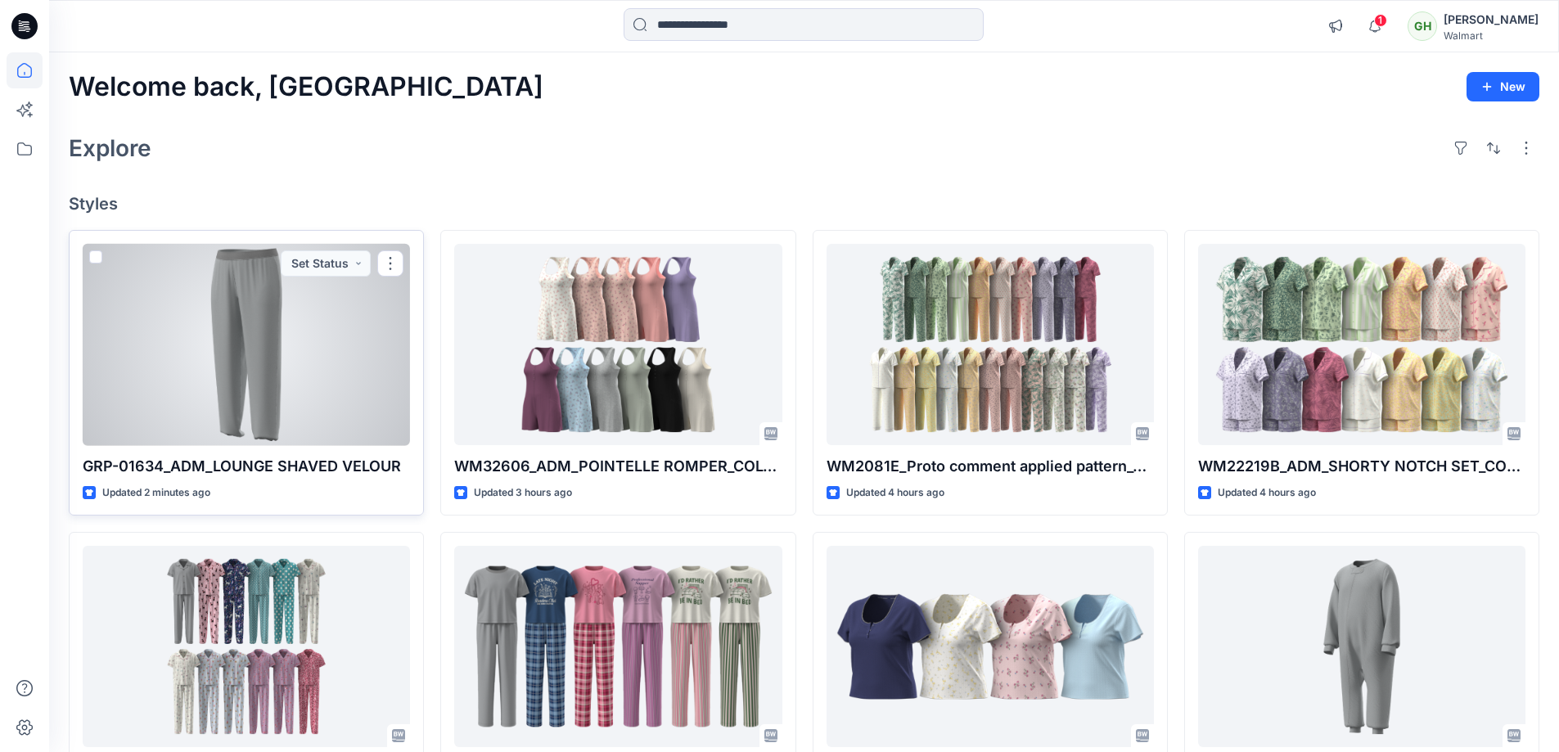
click at [307, 377] on div at bounding box center [246, 345] width 327 height 202
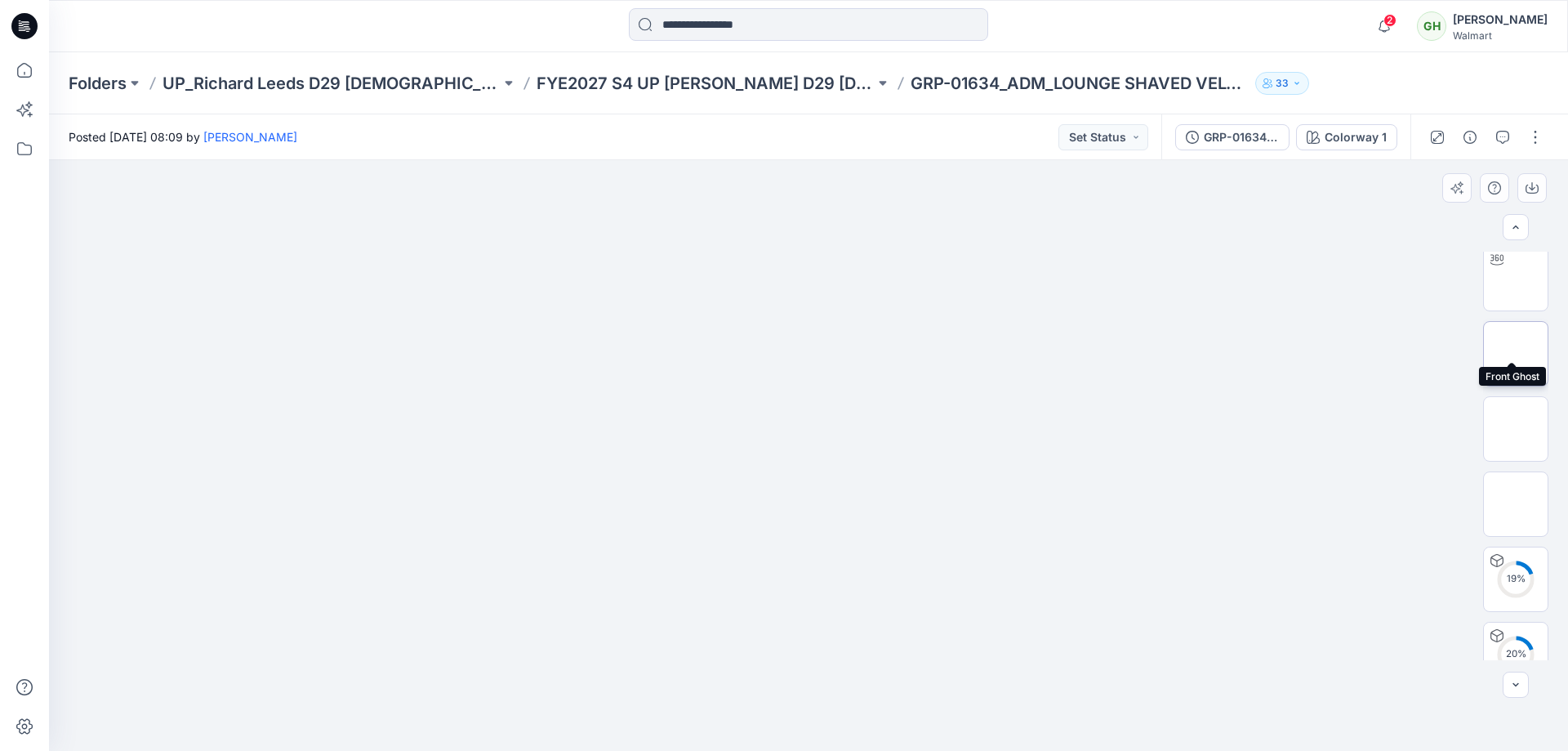
scroll to position [108, 0]
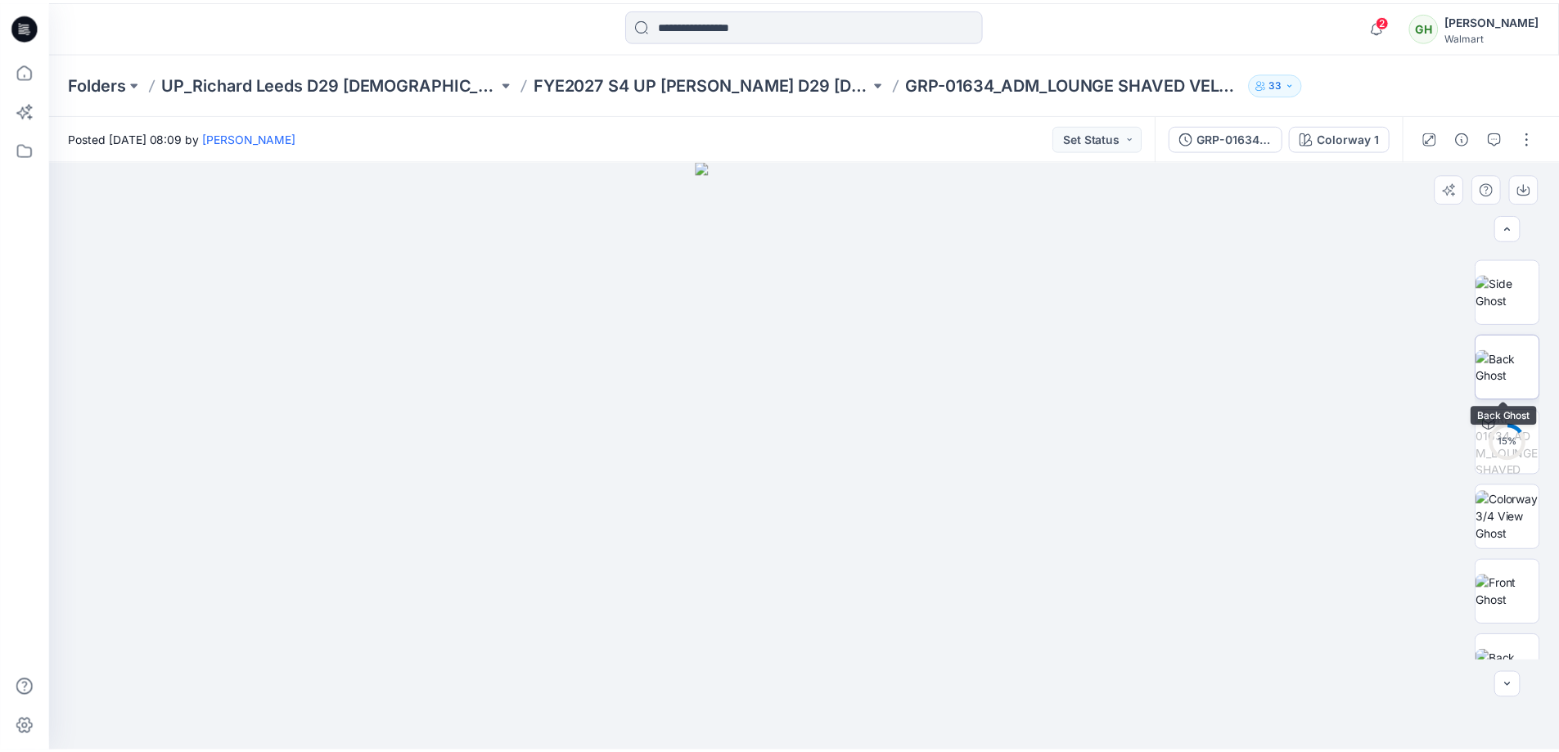
scroll to position [334, 0]
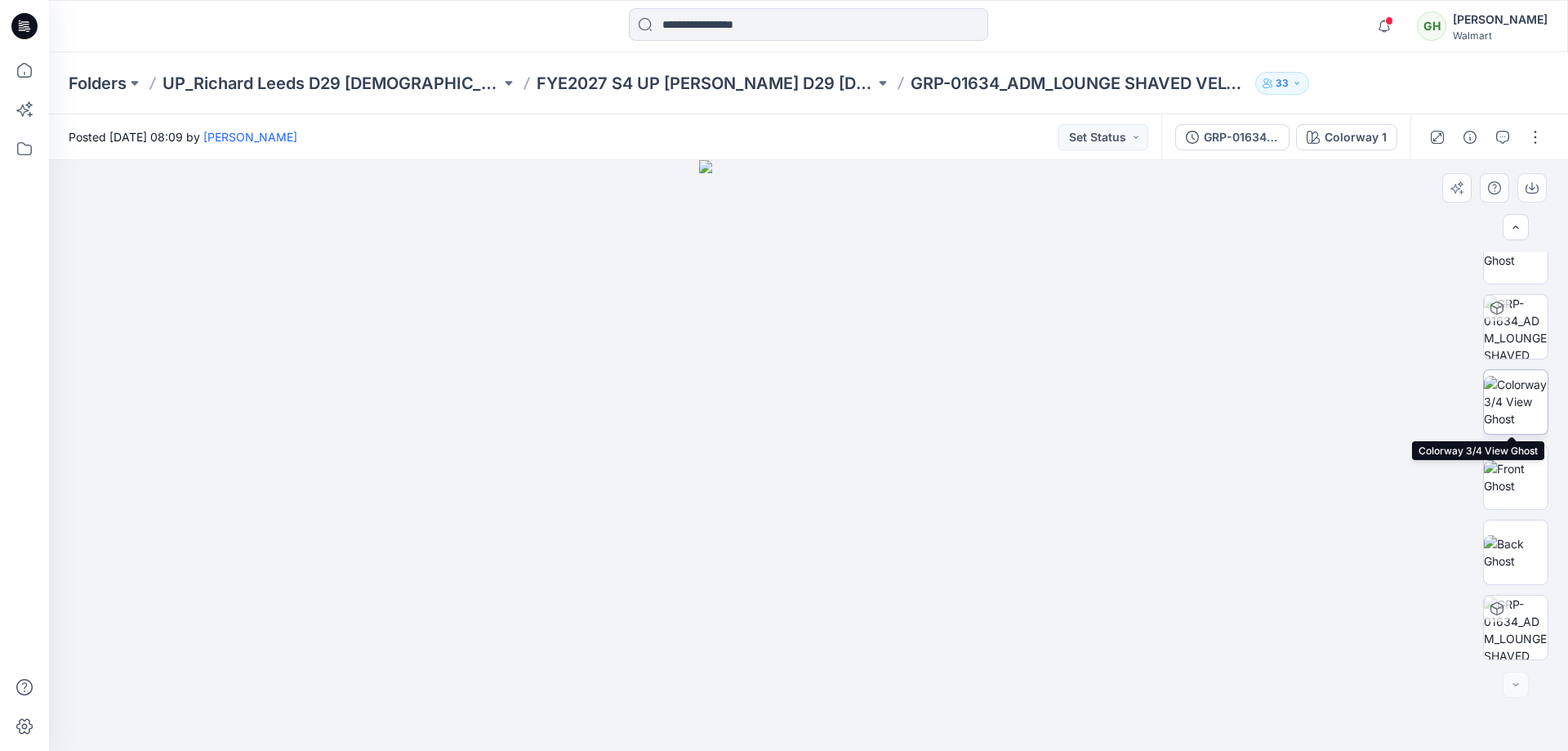
click at [1496, 396] on img at bounding box center [1516, 401] width 64 height 52
click at [25, 65] on icon at bounding box center [25, 70] width 36 height 36
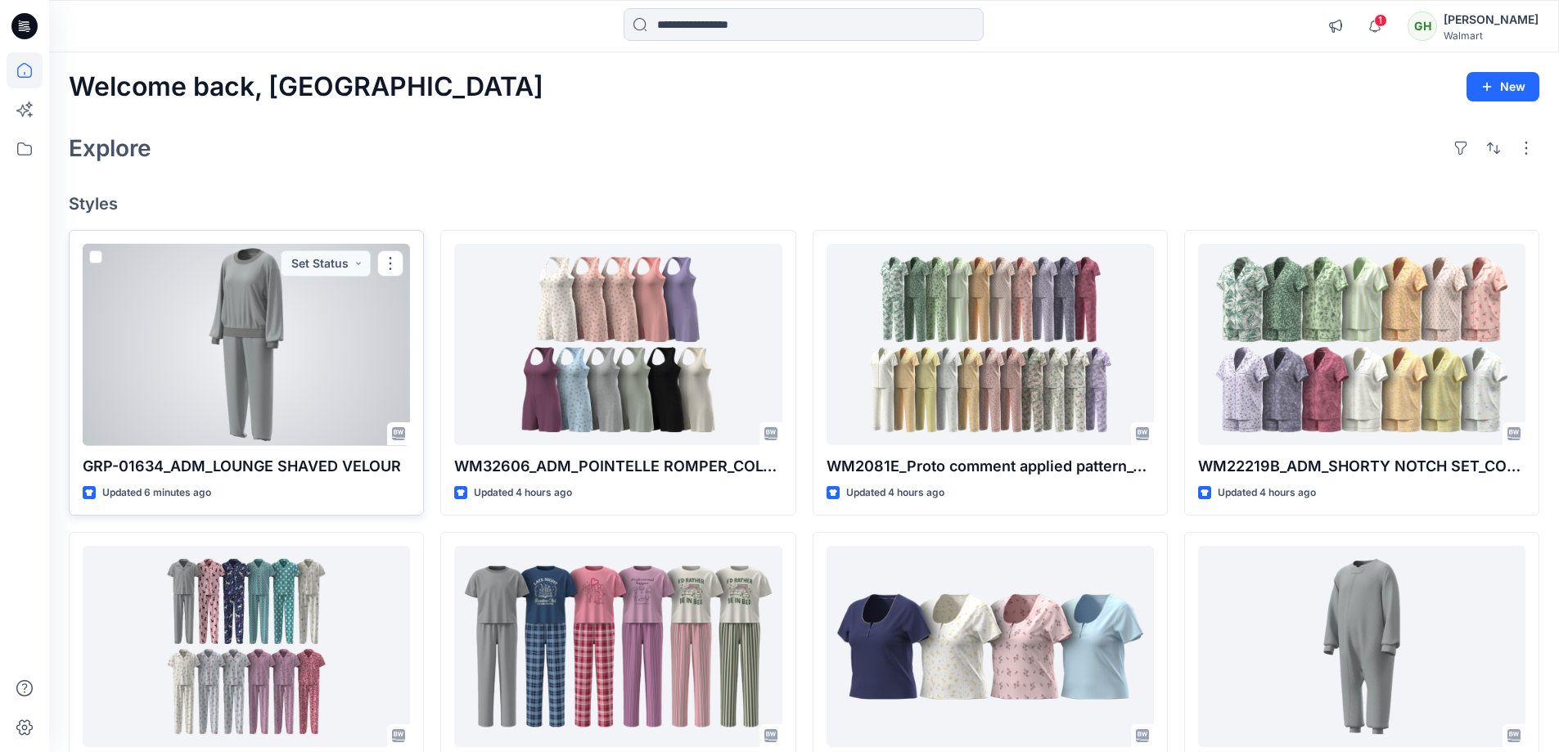
click at [286, 355] on div at bounding box center [246, 345] width 327 height 202
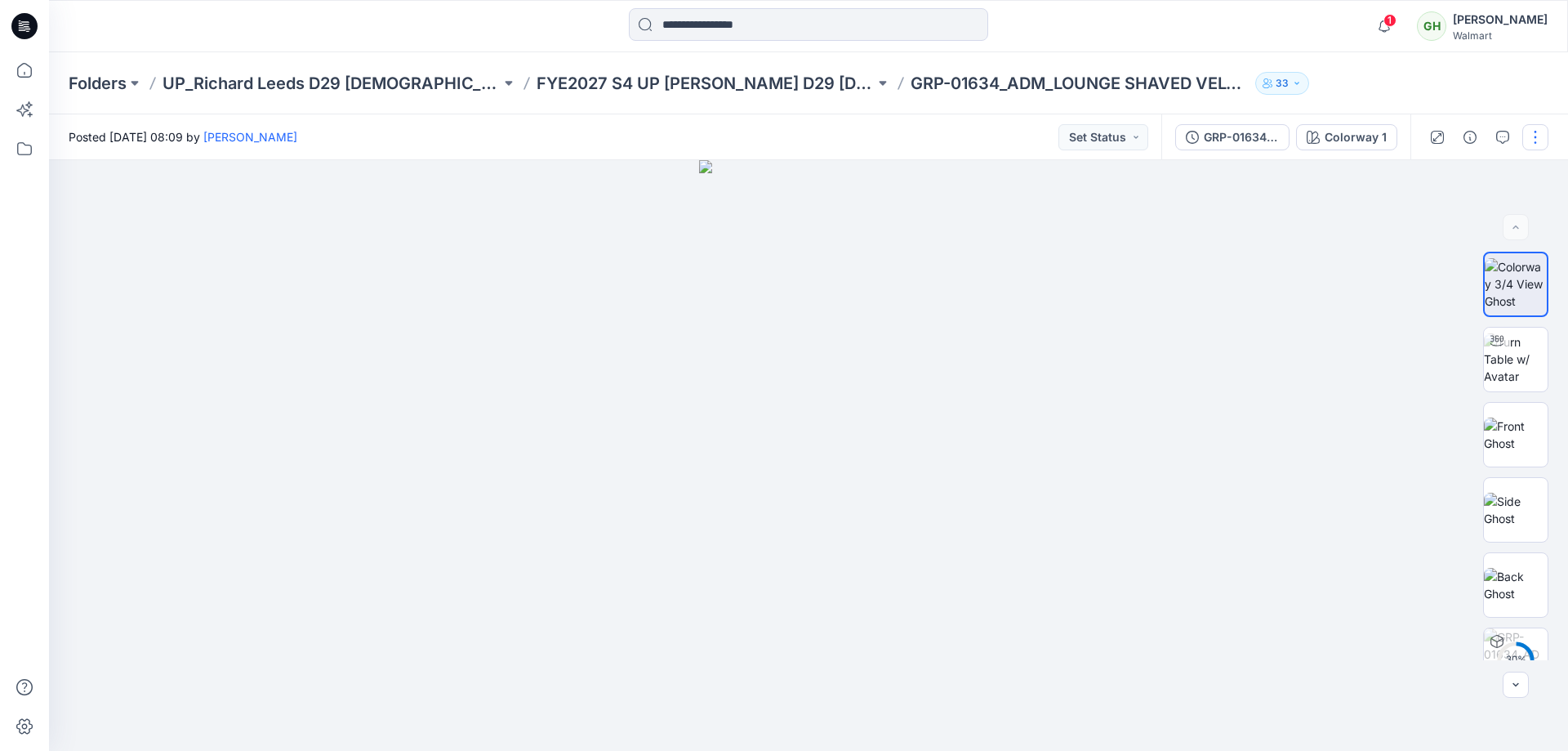
click at [1535, 133] on button "button" at bounding box center [1535, 137] width 26 height 26
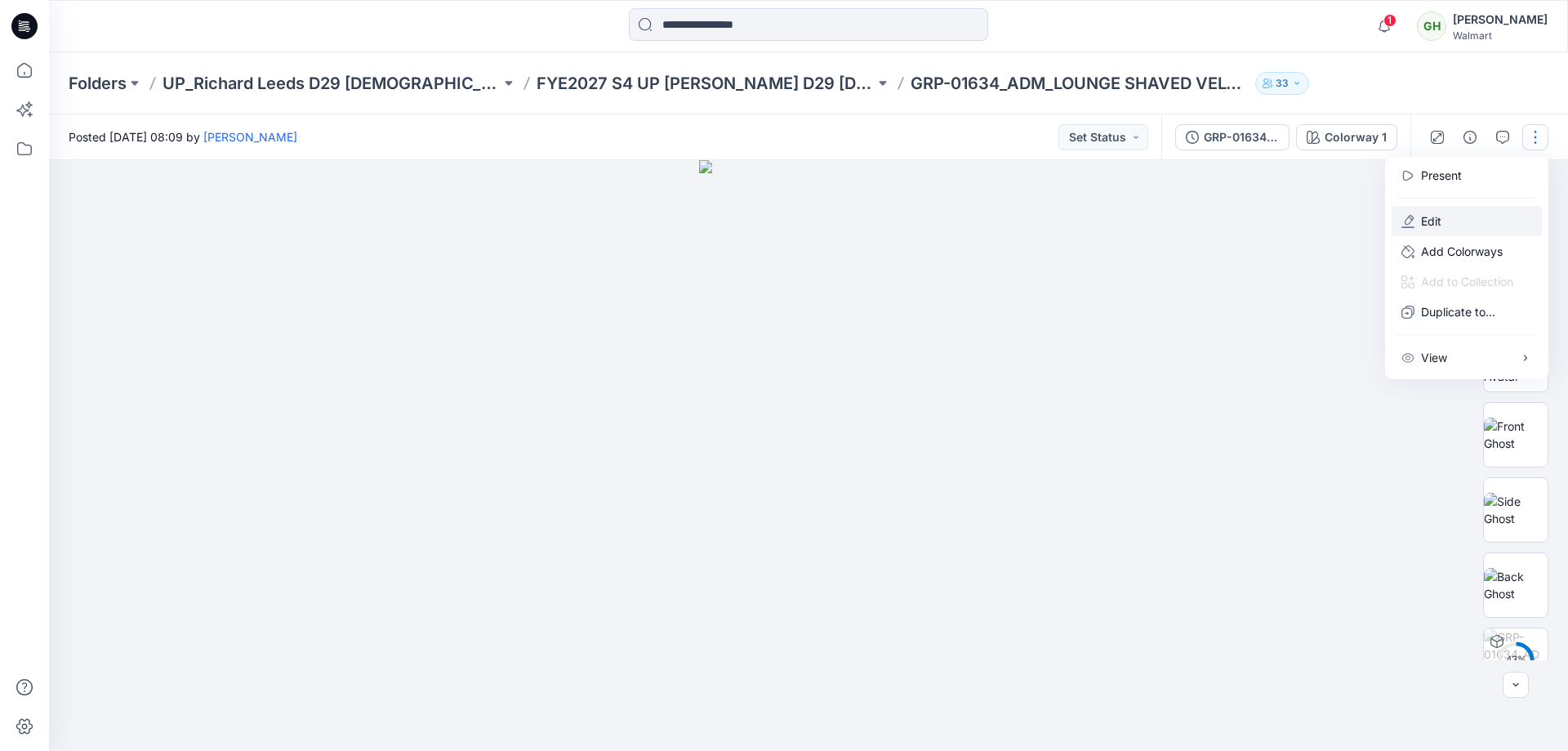
click at [1456, 224] on button "Edit" at bounding box center [1466, 221] width 151 height 30
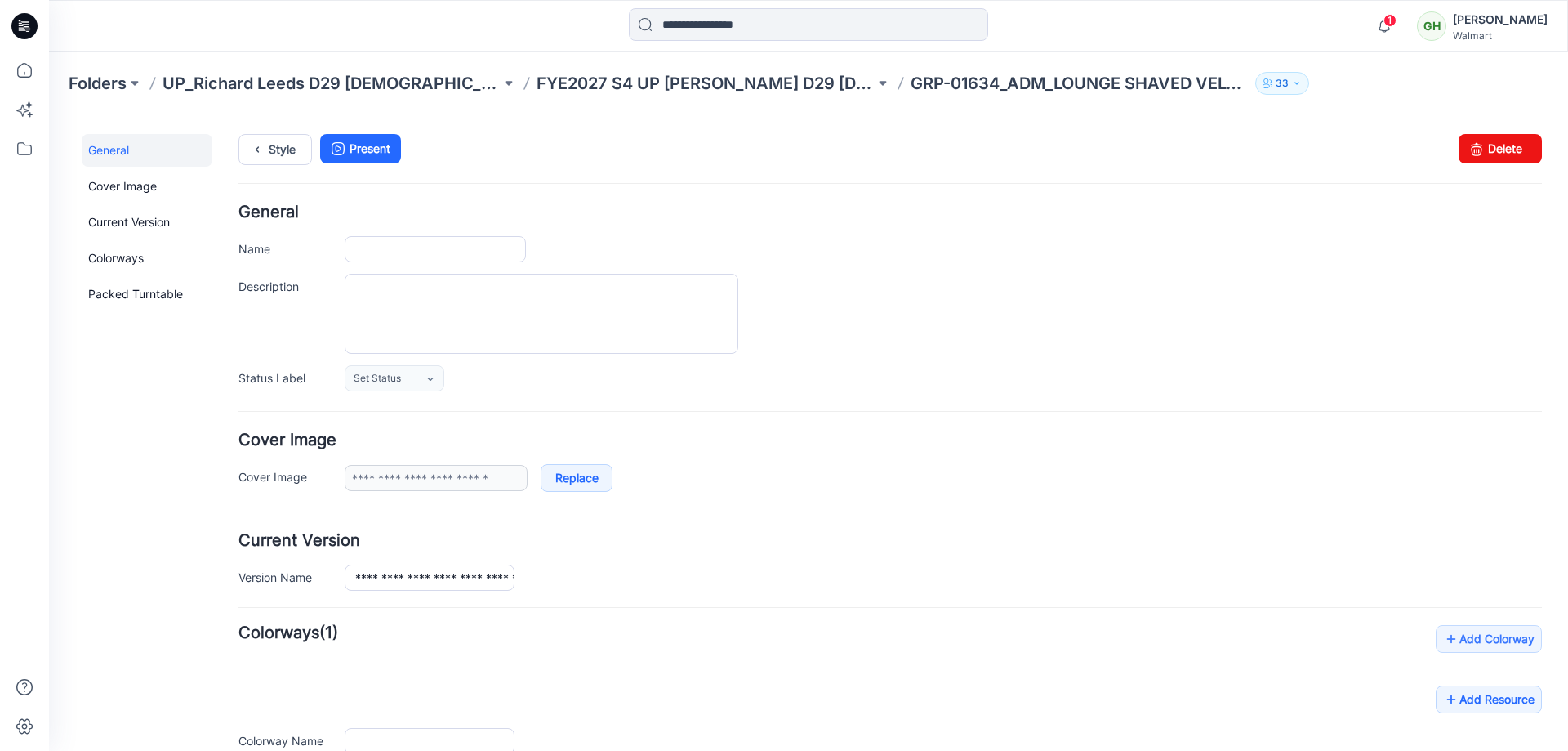
type input "**********"
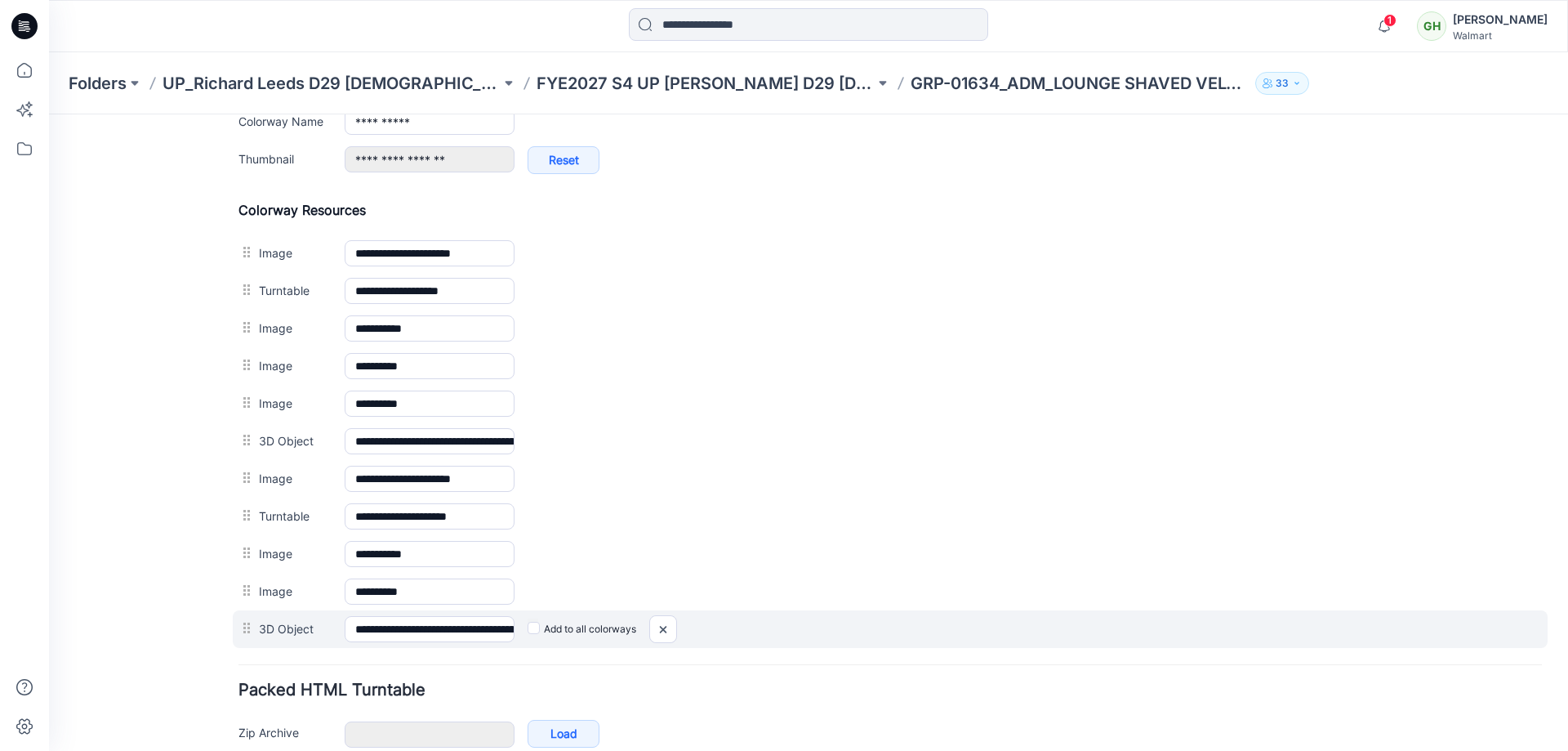
scroll to position [787, 0]
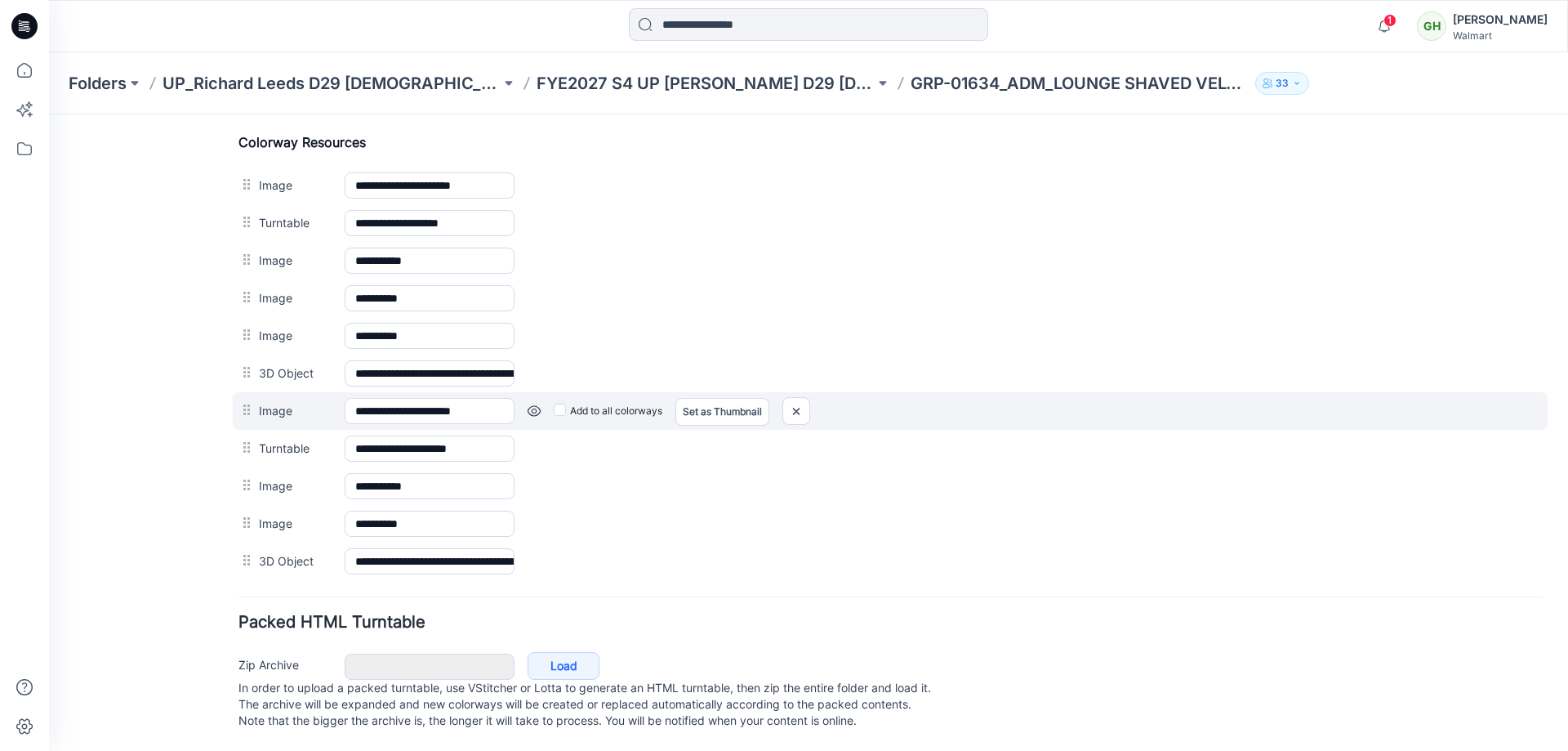
click at [530, 404] on link at bounding box center [534, 410] width 13 height 13
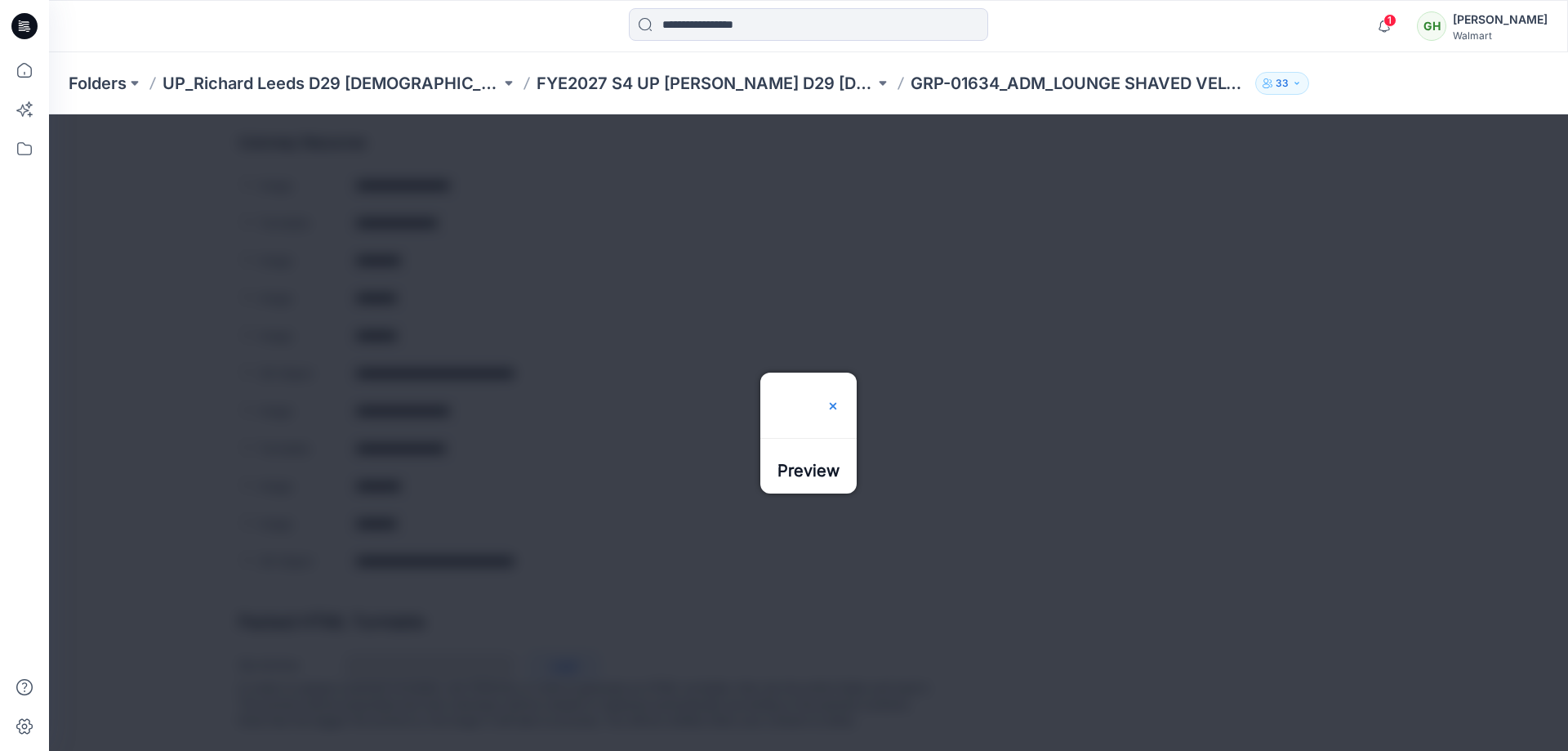
click at [839, 399] on img at bounding box center [832, 405] width 13 height 13
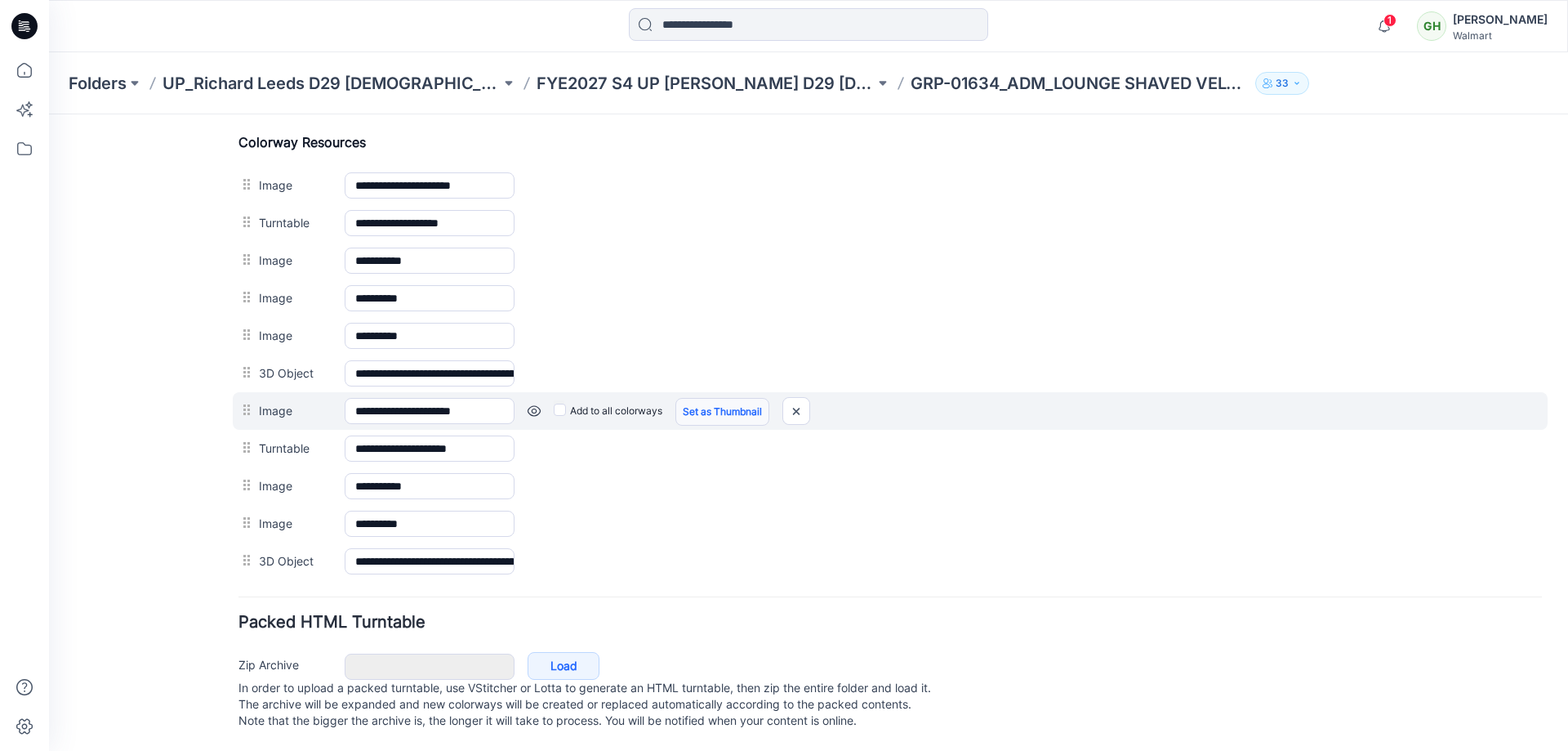
click at [708, 398] on link "Set as Thumbnail" at bounding box center [723, 412] width 94 height 28
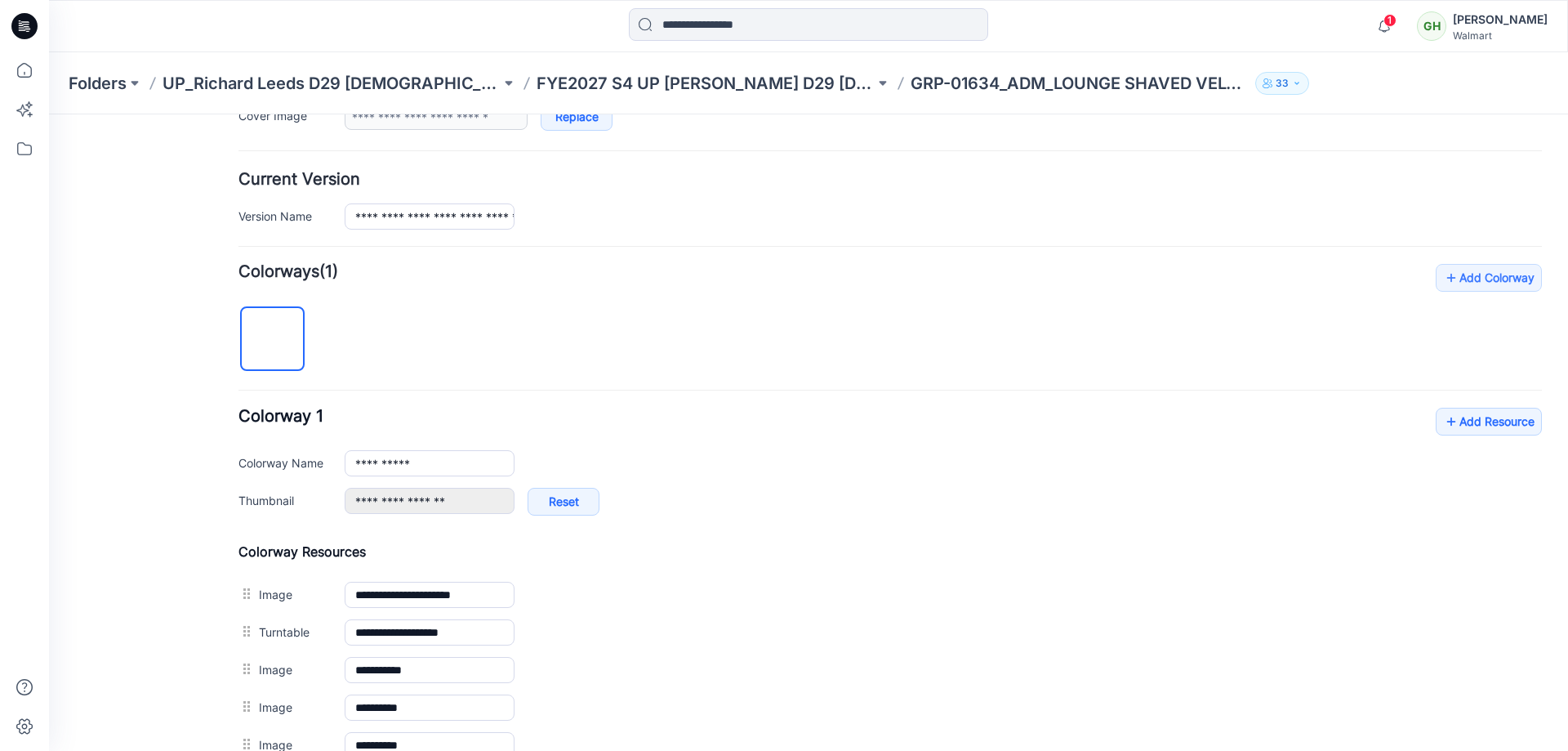
scroll to position [569, 0]
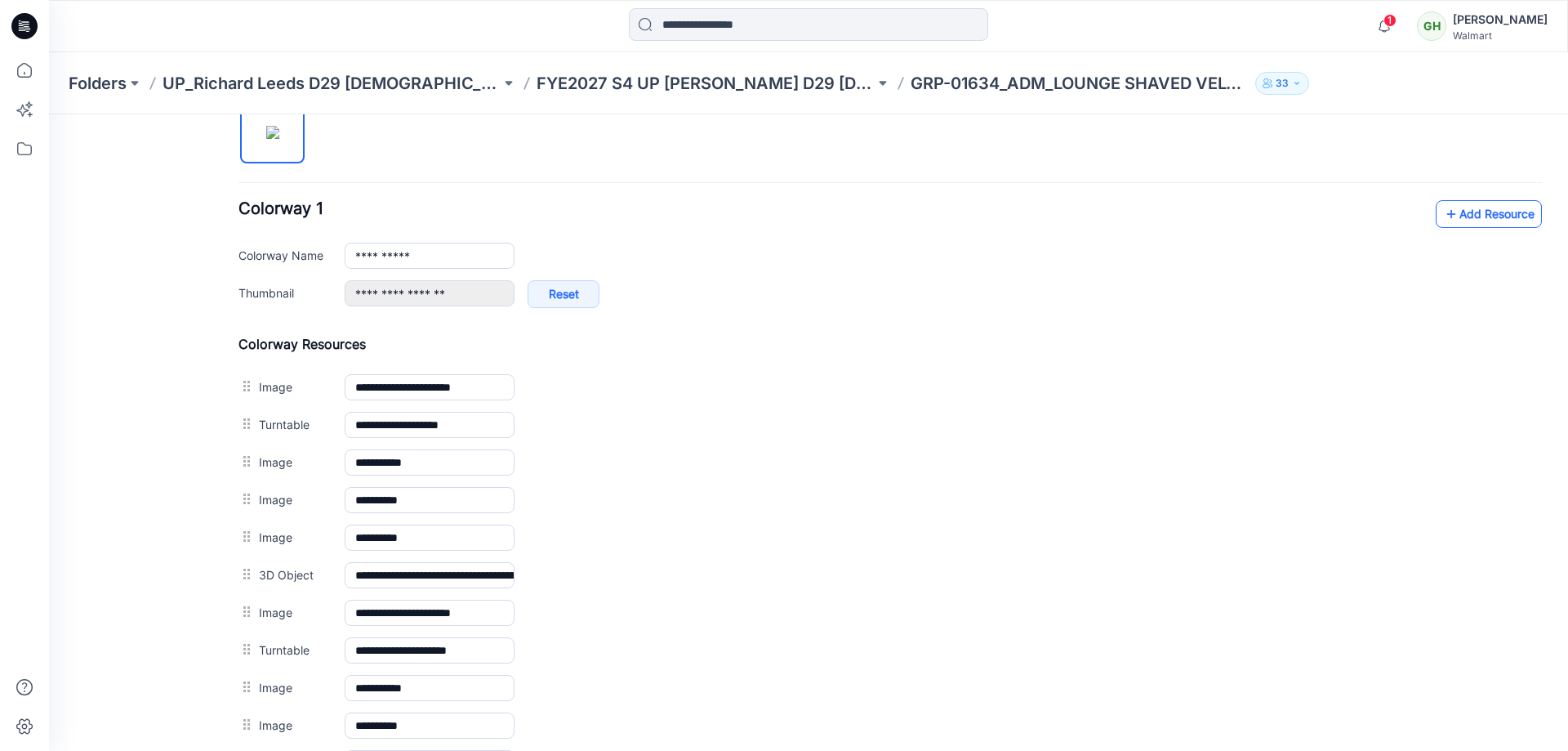
click at [1495, 219] on link "Add Resource" at bounding box center [1489, 214] width 106 height 28
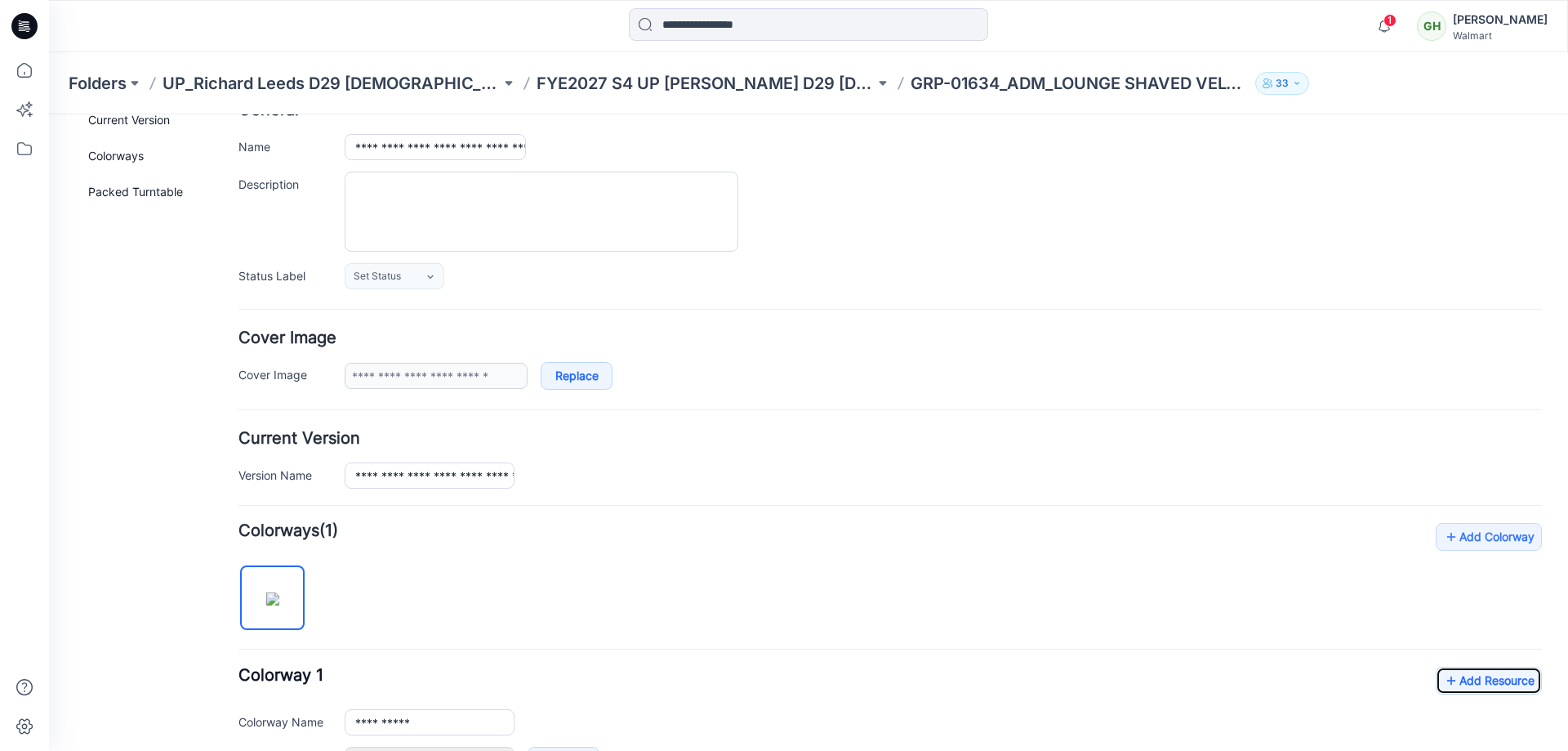
scroll to position [0, 0]
